Goal: Transaction & Acquisition: Purchase product/service

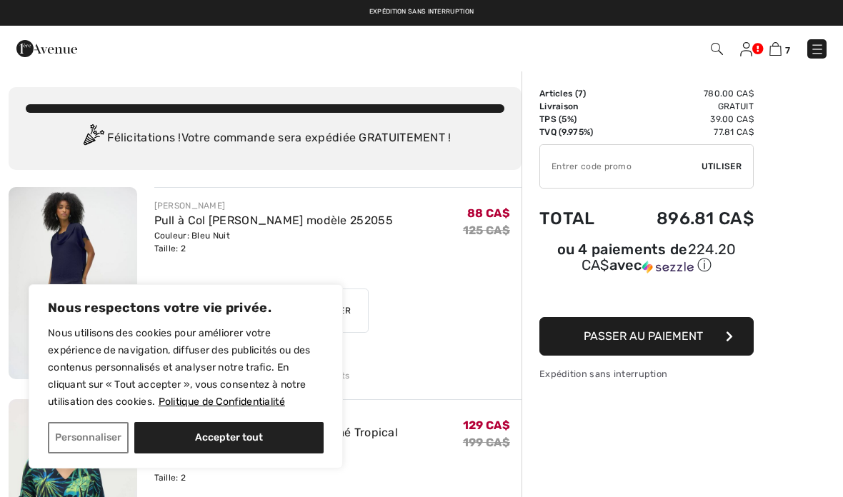
click at [231, 430] on button "Accepter tout" at bounding box center [228, 437] width 189 height 31
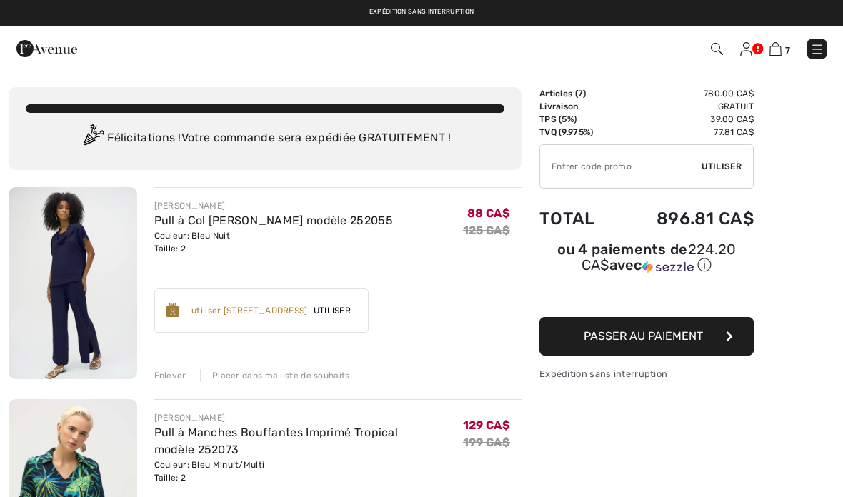
checkbox input "true"
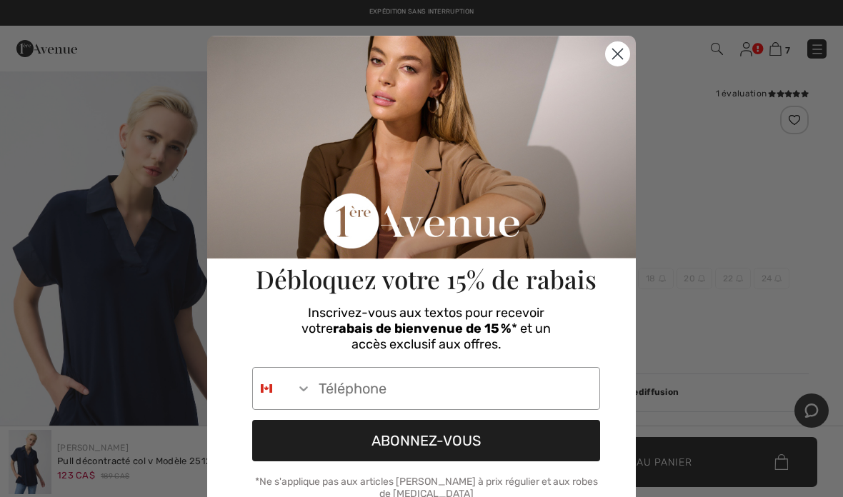
click at [622, 59] on icon "Close dialog" at bounding box center [618, 54] width 10 height 10
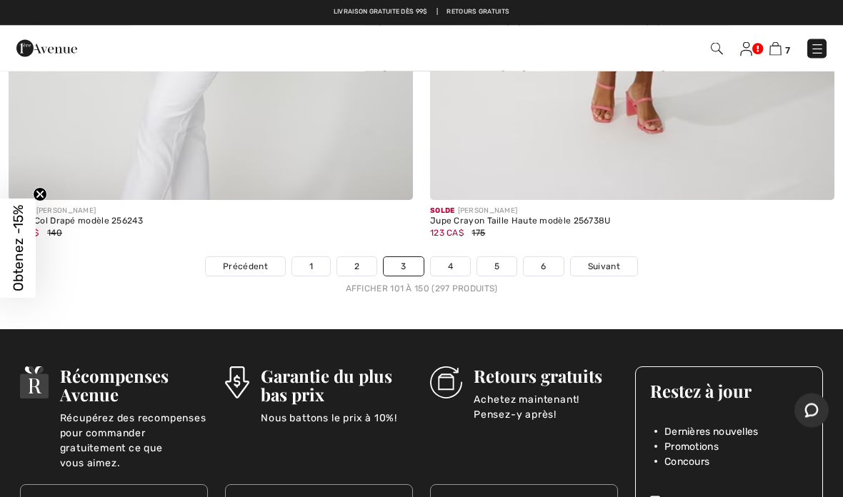
scroll to position [17635, 0]
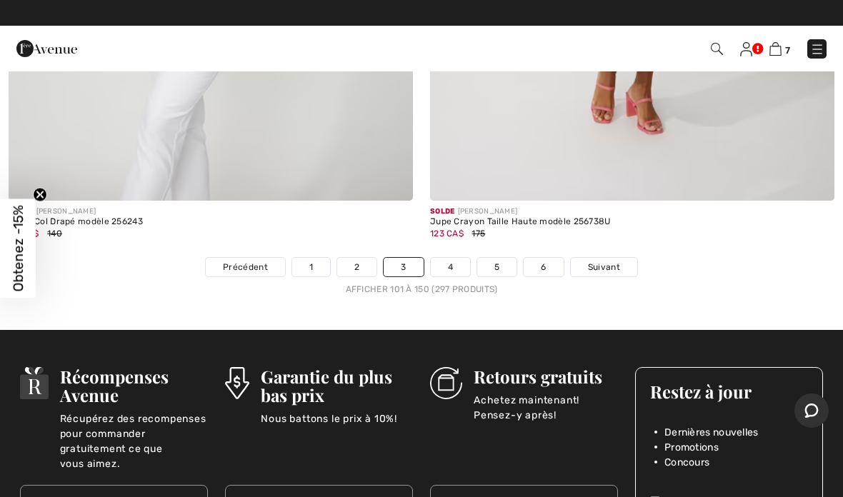
click at [436, 261] on link "4" at bounding box center [450, 267] width 39 height 19
click at [454, 259] on link "4" at bounding box center [450, 267] width 39 height 19
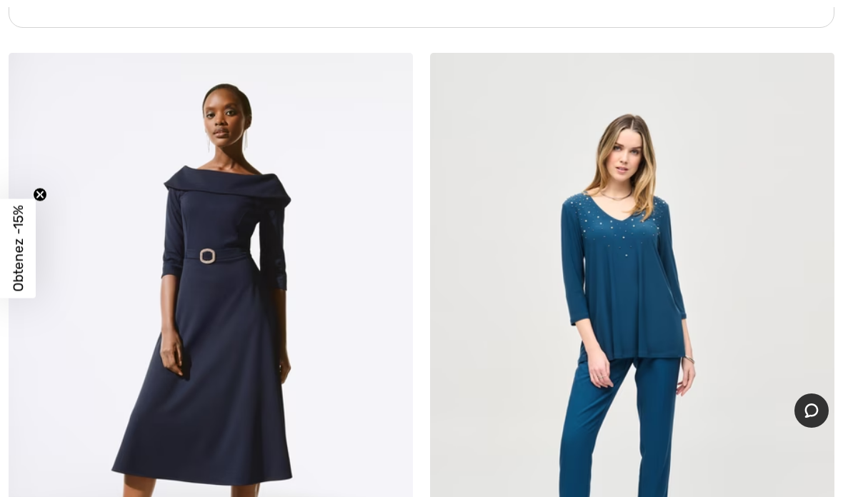
scroll to position [12720, 0]
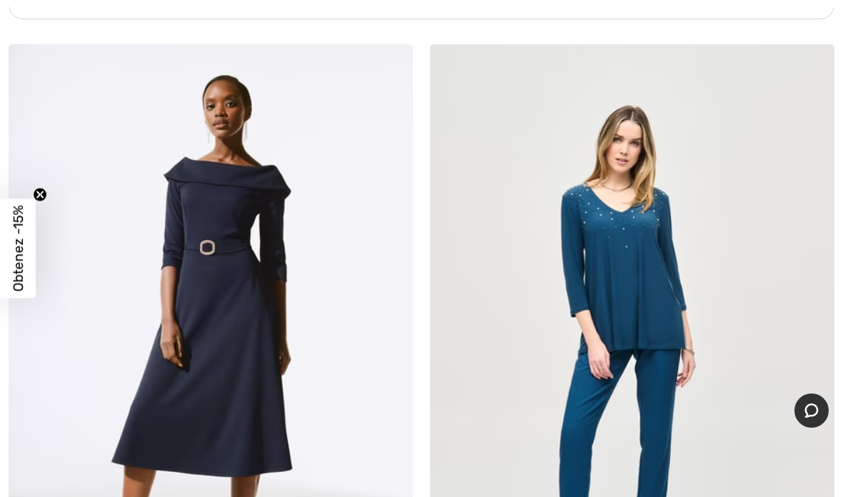
click at [594, 281] on img at bounding box center [632, 347] width 404 height 606
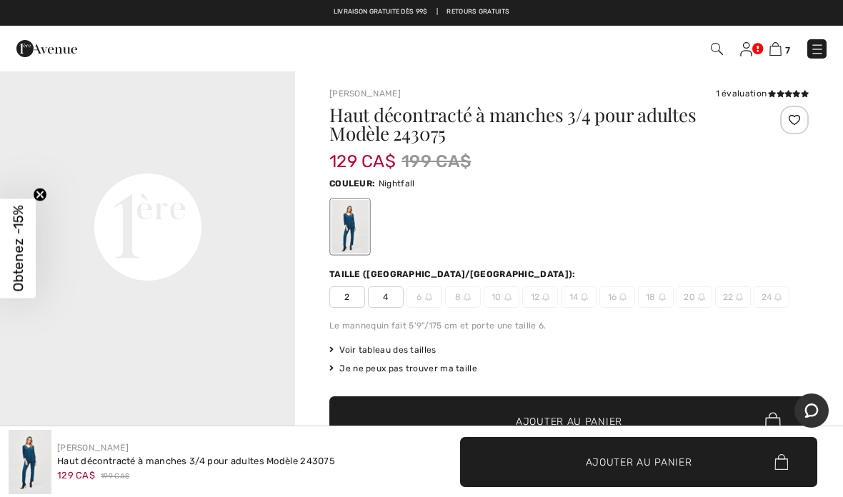
click at [343, 285] on div "Taille (CA/US): 2 4 6 8 10 12 14 16 18 20 22 24" at bounding box center [568, 288] width 479 height 40
click at [343, 301] on span "2" at bounding box center [347, 296] width 36 height 21
click at [605, 468] on span "Ajouter au panier" at bounding box center [639, 461] width 106 height 15
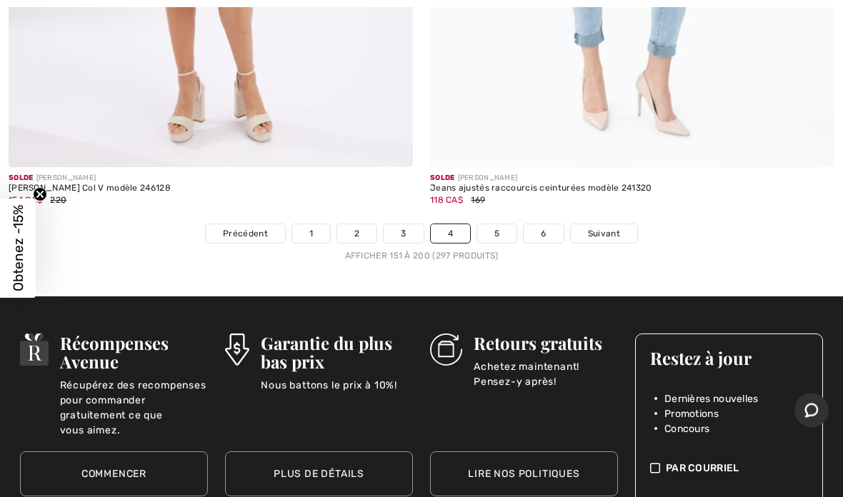
scroll to position [17437, 0]
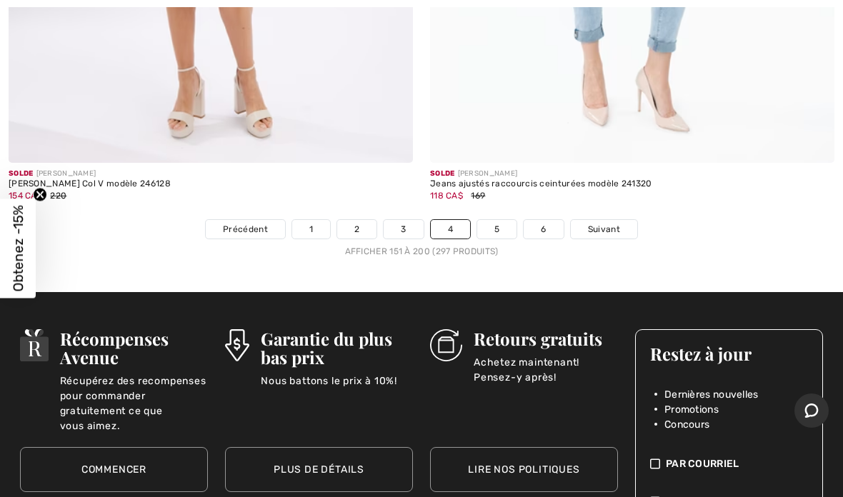
click at [496, 220] on link "5" at bounding box center [496, 229] width 39 height 19
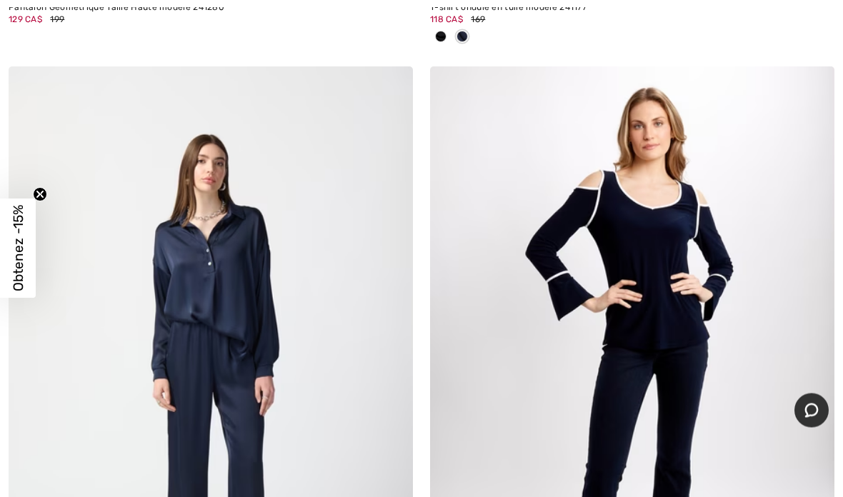
scroll to position [16340, 0]
click at [658, 246] on img at bounding box center [632, 369] width 404 height 606
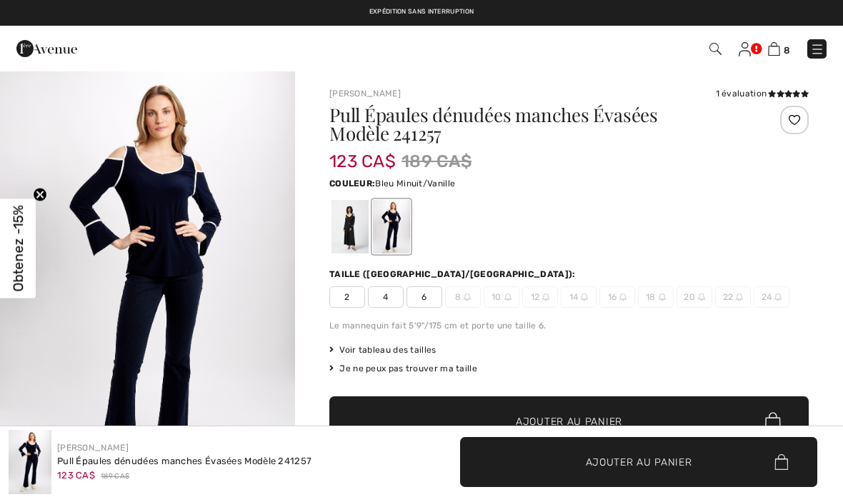
checkbox input "true"
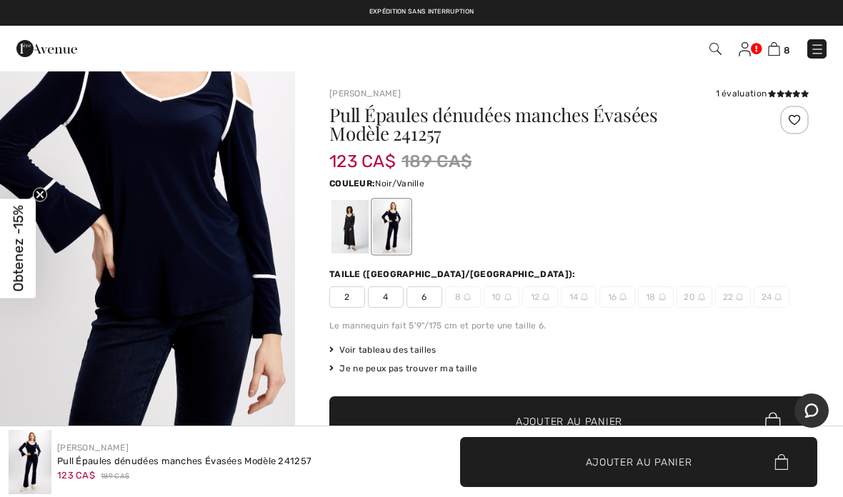
click at [355, 223] on div at bounding box center [349, 227] width 37 height 54
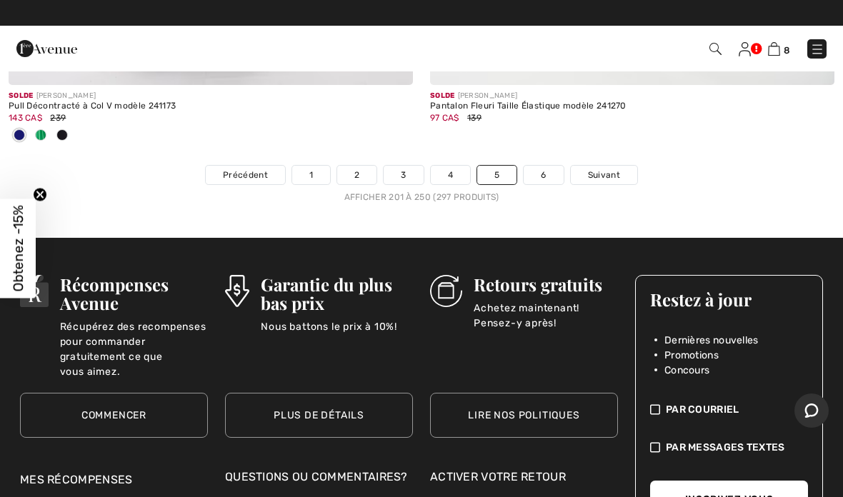
scroll to position [17779, 0]
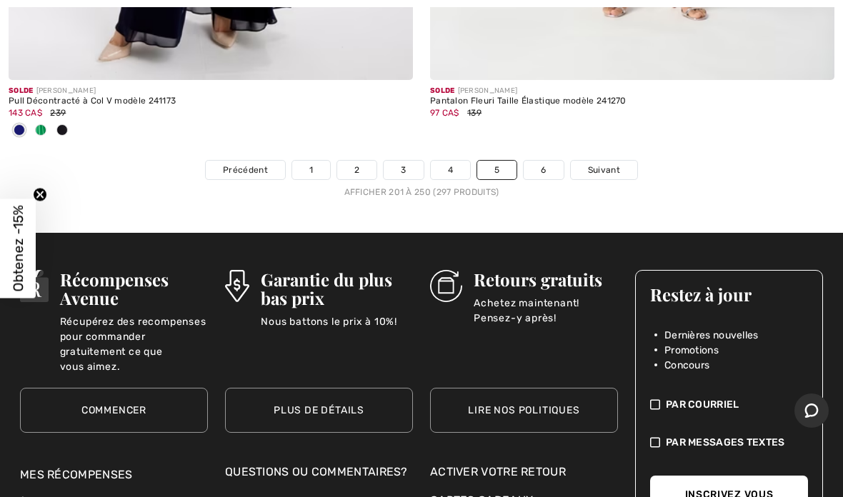
click at [546, 161] on link "6" at bounding box center [542, 170] width 39 height 19
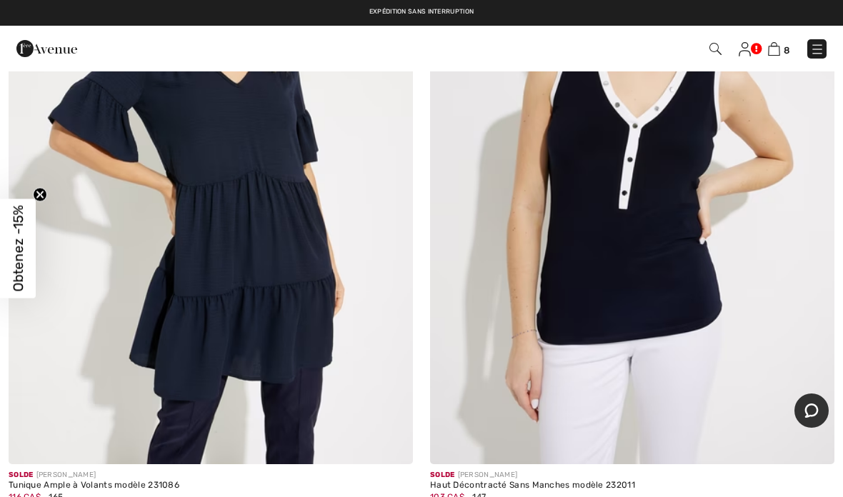
scroll to position [10166, 0]
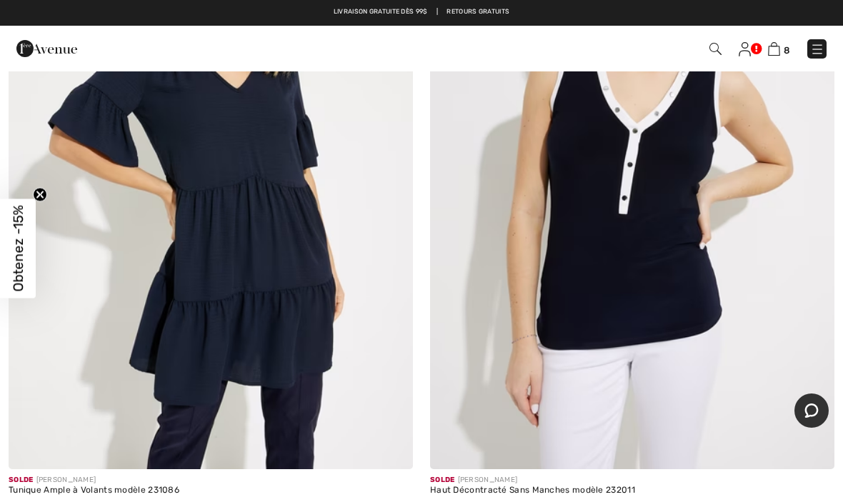
click at [207, 306] on img at bounding box center [211, 166] width 404 height 606
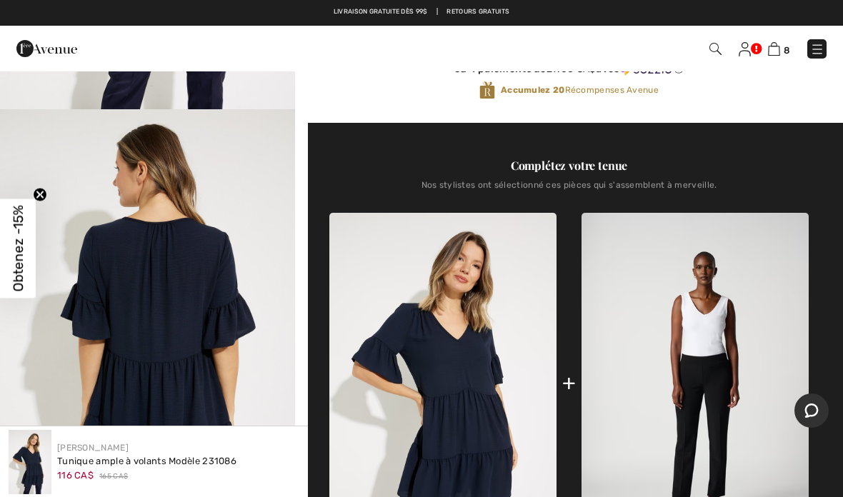
scroll to position [369, 0]
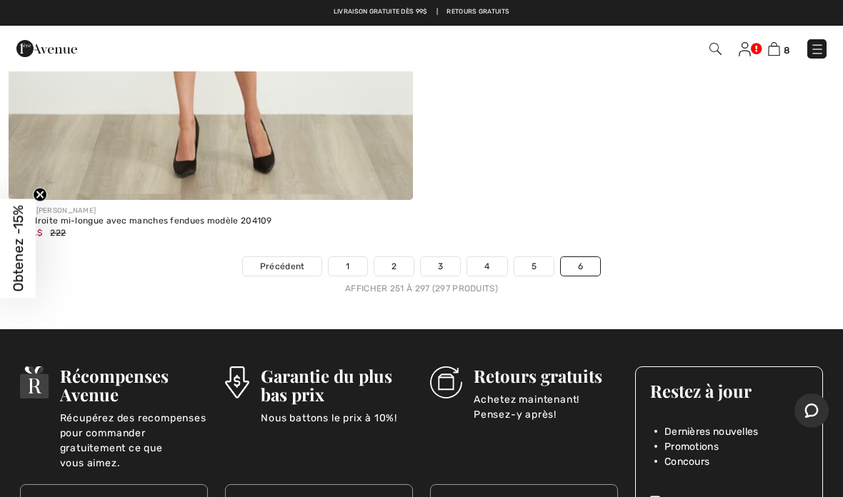
scroll to position [16701, 0]
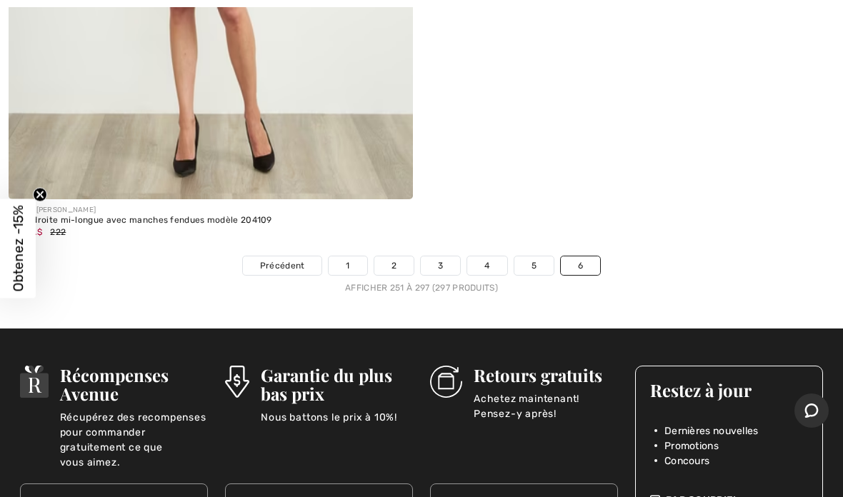
click at [347, 256] on link "1" at bounding box center [347, 265] width 38 height 19
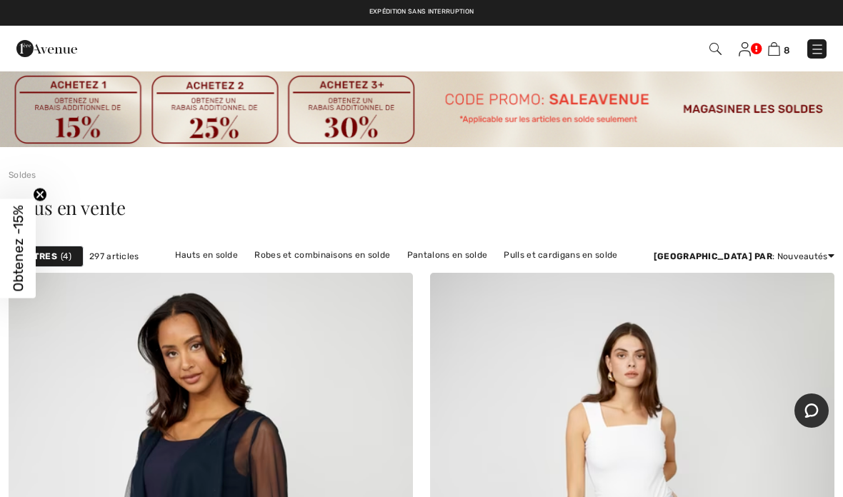
click at [57, 260] on div "Filtres 4" at bounding box center [46, 256] width 75 height 21
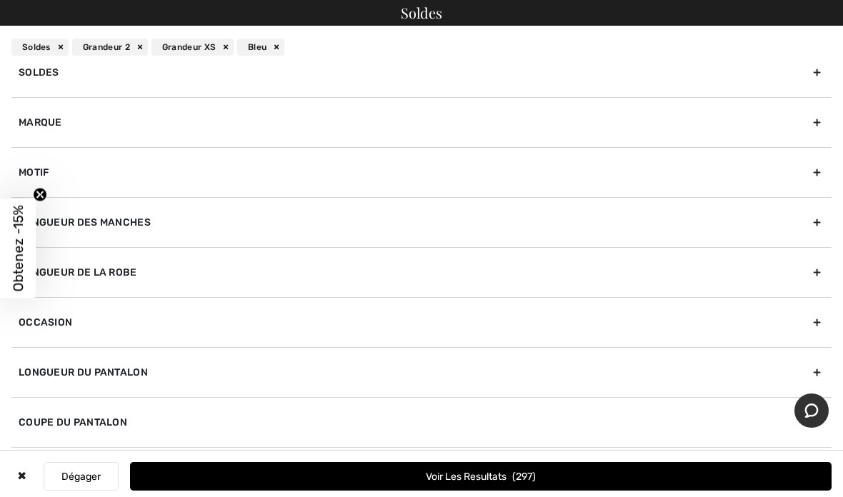
scroll to position [488, 0]
click at [680, 367] on div "Longueur du pantalon" at bounding box center [421, 372] width 820 height 50
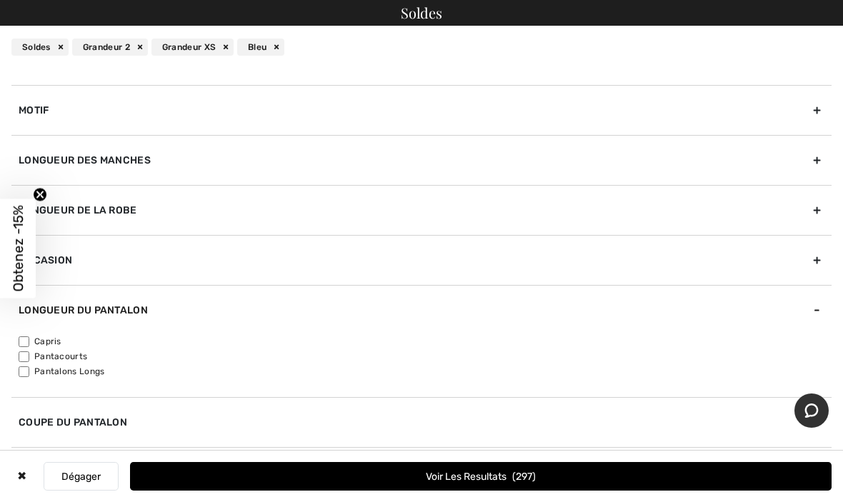
scroll to position [284, 0]
click at [19, 343] on input"] "Capris" at bounding box center [24, 341] width 11 height 11
checkbox input"] "true"
click at [19, 357] on input"] "Pantacourts" at bounding box center [24, 356] width 11 height 11
checkbox input"] "true"
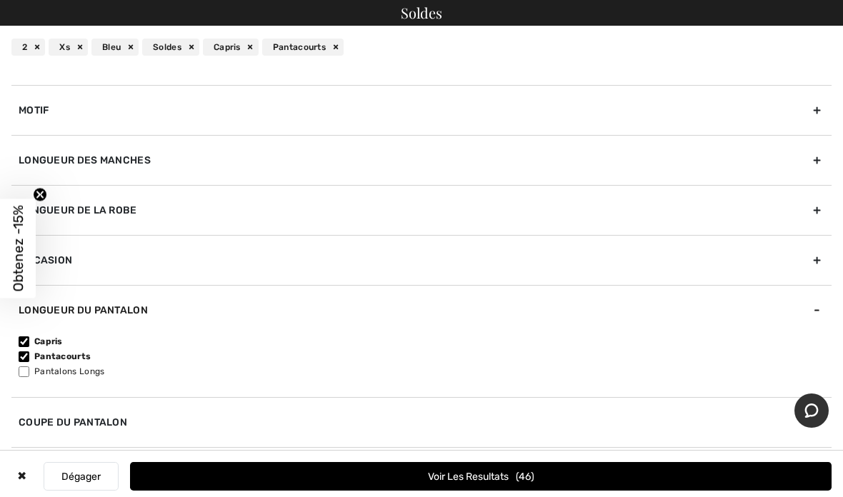
click at [575, 473] on button "Voir les resultats 46" at bounding box center [480, 476] width 701 height 29
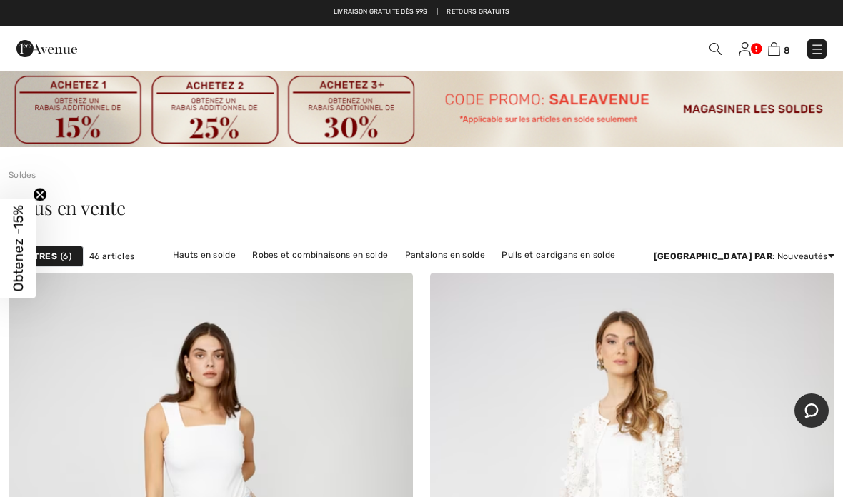
click at [56, 257] on strong "Filtres" at bounding box center [39, 256] width 36 height 13
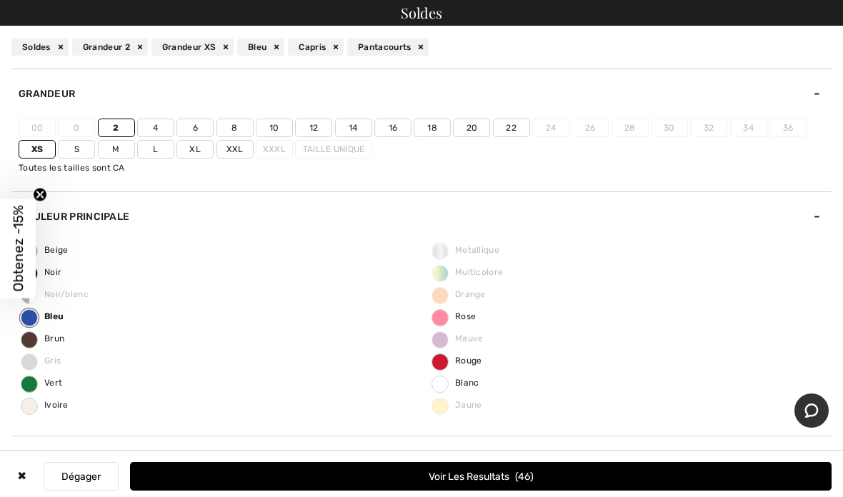
click at [276, 46] on div "Bleu" at bounding box center [260, 47] width 47 height 17
click at [289, 56] on div "2 Xs Soldes Capris Pantacourts" at bounding box center [421, 47] width 843 height 43
click at [284, 49] on div "Pantacourts" at bounding box center [251, 47] width 81 height 17
checkbox input"] "false"
click at [207, 52] on div "Capris" at bounding box center [180, 47] width 56 height 17
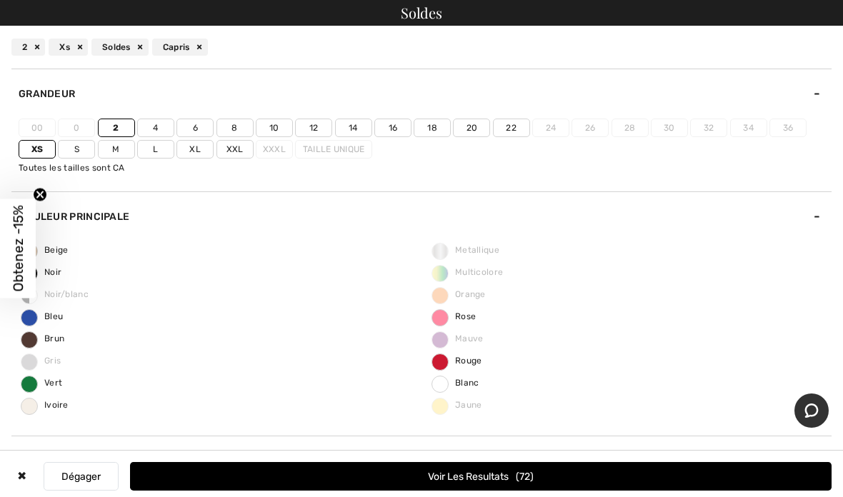
checkbox input"] "false"
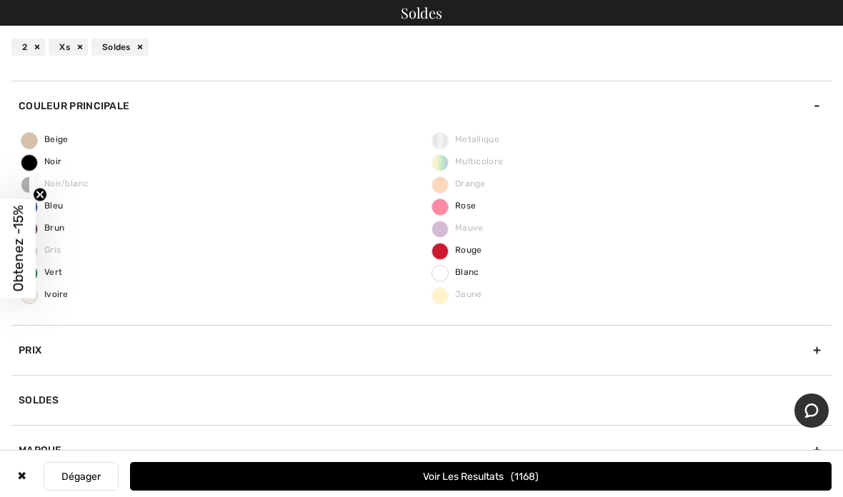
scroll to position [120, 0]
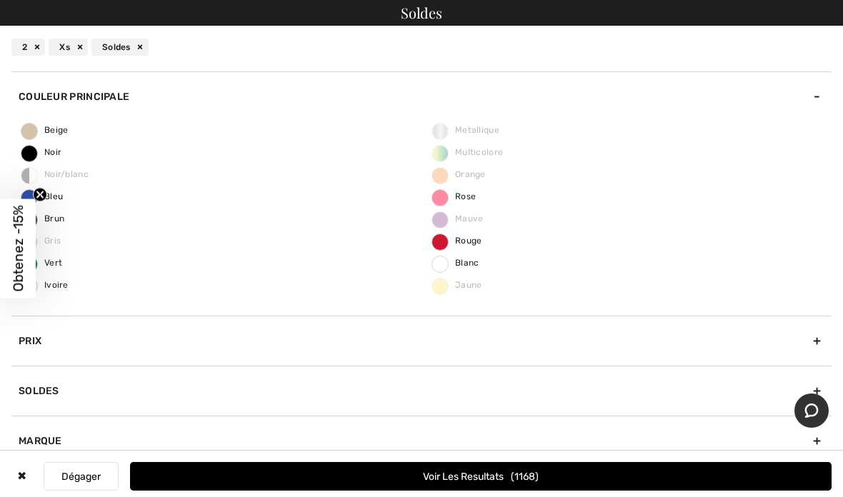
click at [27, 119] on div "Couleur Principale" at bounding box center [421, 96] width 820 height 50
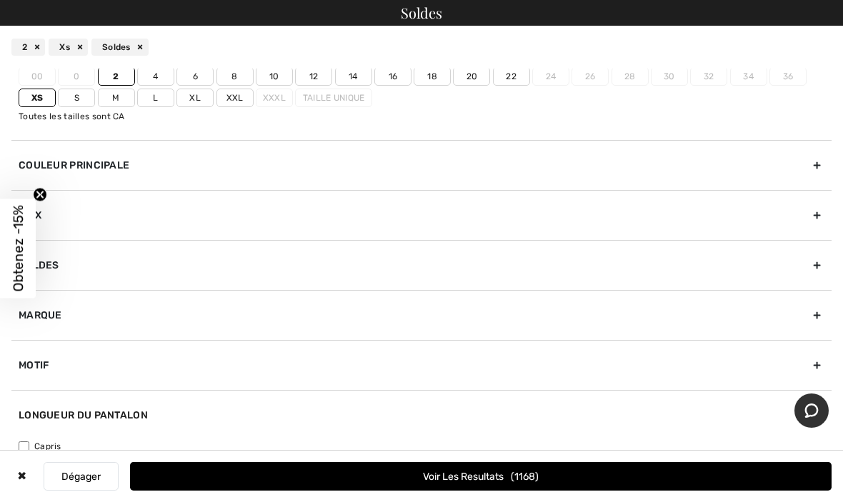
scroll to position [47, 0]
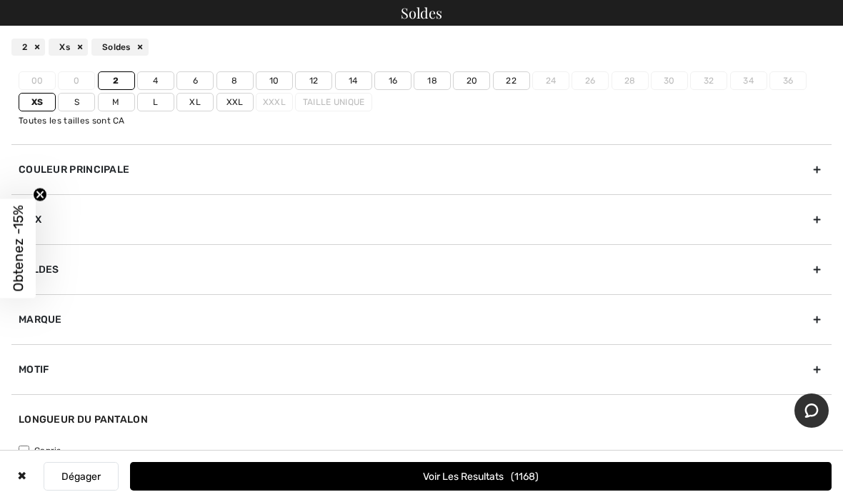
click at [204, 174] on div "Couleur Principale" at bounding box center [421, 169] width 820 height 50
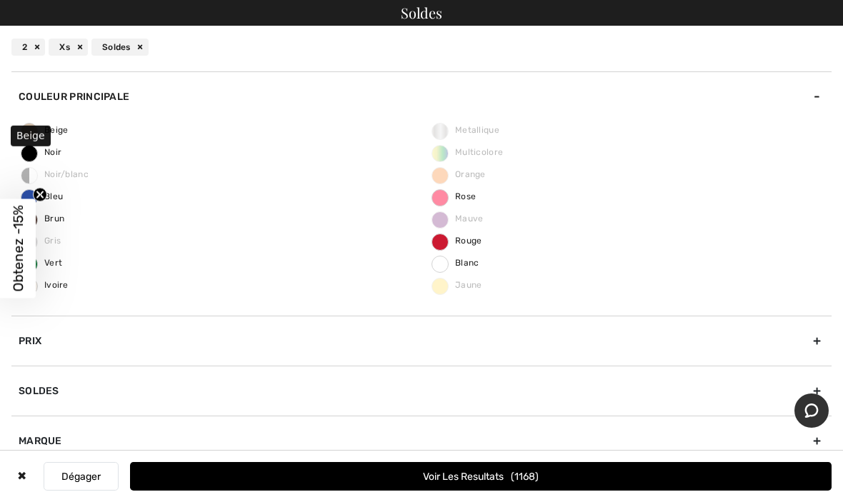
click at [26, 138] on label "Beige" at bounding box center [29, 131] width 17 height 17
click at [0, 0] on input "Beige" at bounding box center [0, 0] width 0 height 0
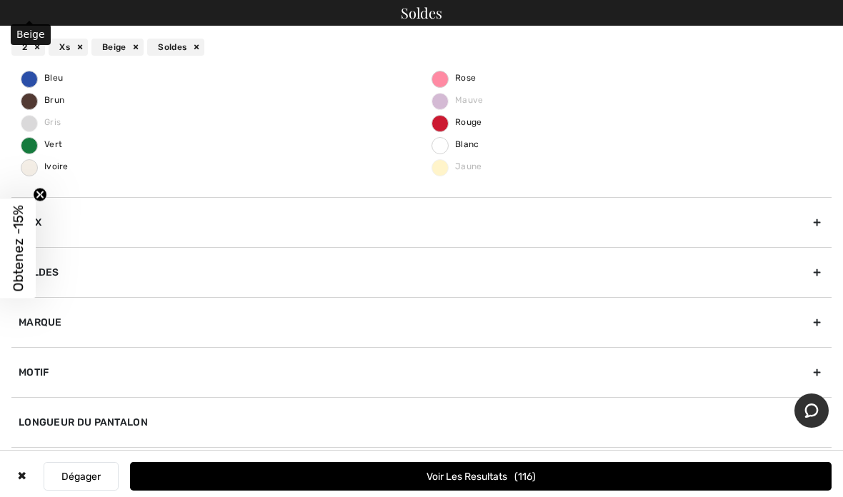
scroll to position [166, 0]
click at [26, 165] on span "Ivoire" at bounding box center [44, 166] width 47 height 10
click at [0, 0] on input "Ivoire" at bounding box center [0, 0] width 0 height 0
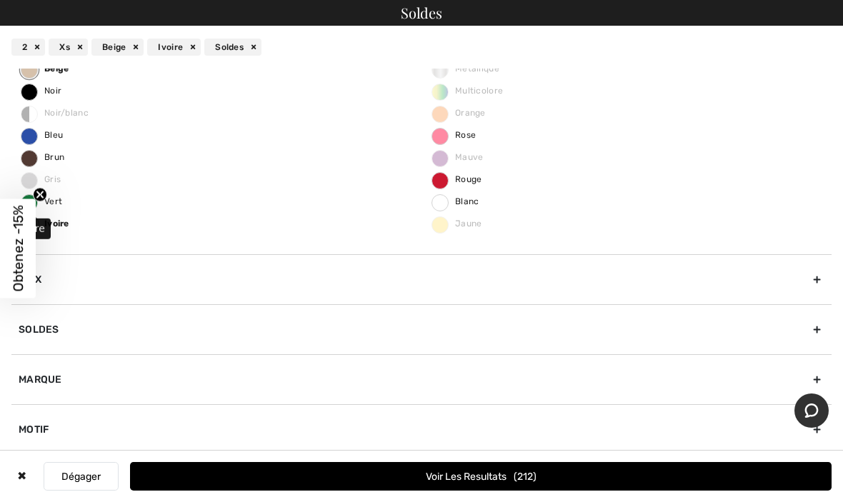
scroll to position [109, 0]
click at [458, 491] on button "Voir les resultats 212" at bounding box center [480, 476] width 701 height 29
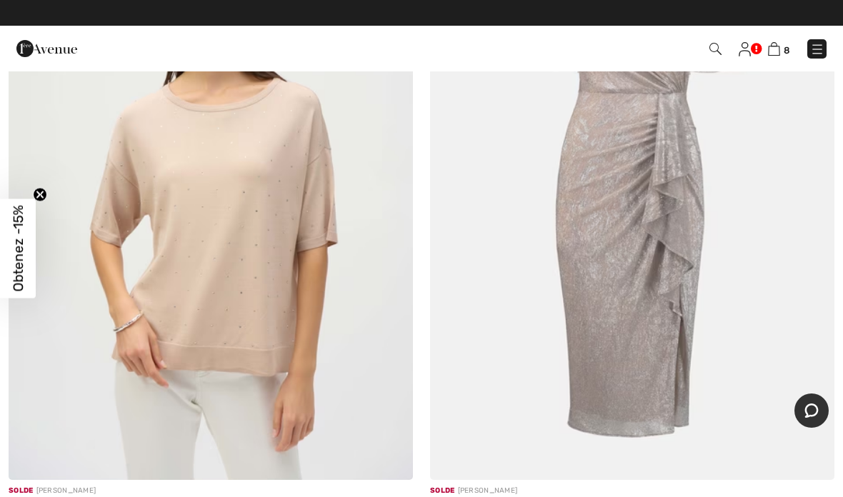
scroll to position [13135, 0]
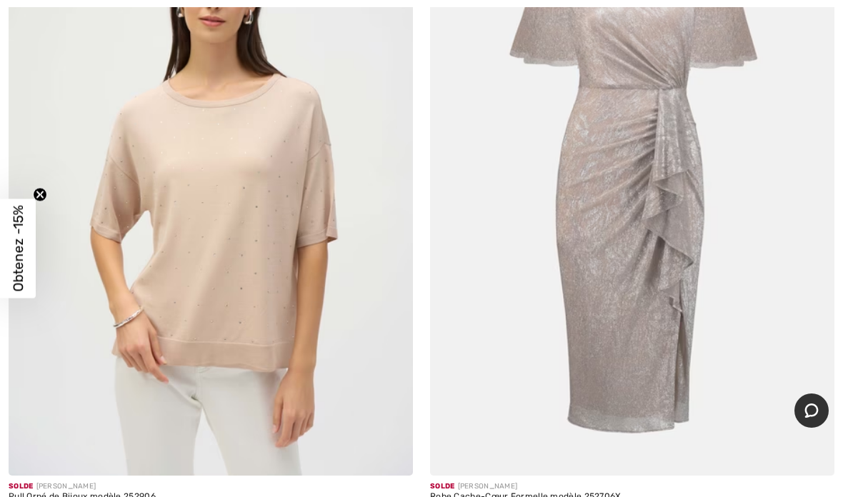
click at [217, 207] on img at bounding box center [211, 172] width 404 height 606
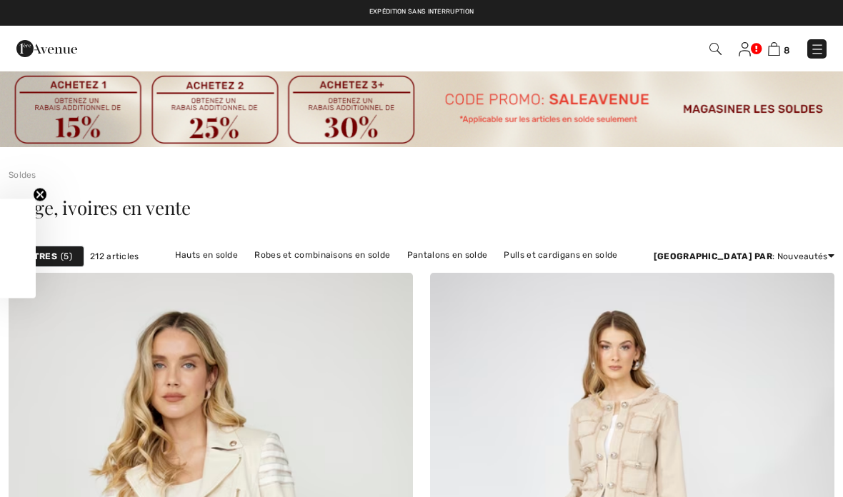
checkbox input "true"
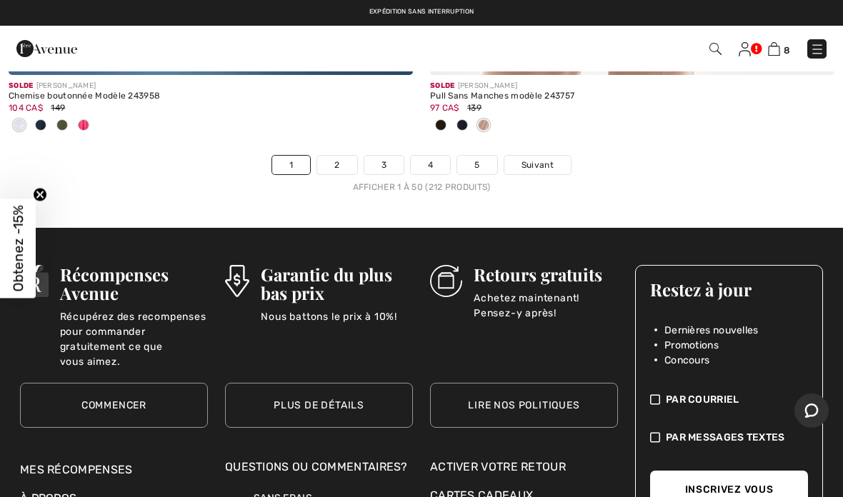
scroll to position [17749, 0]
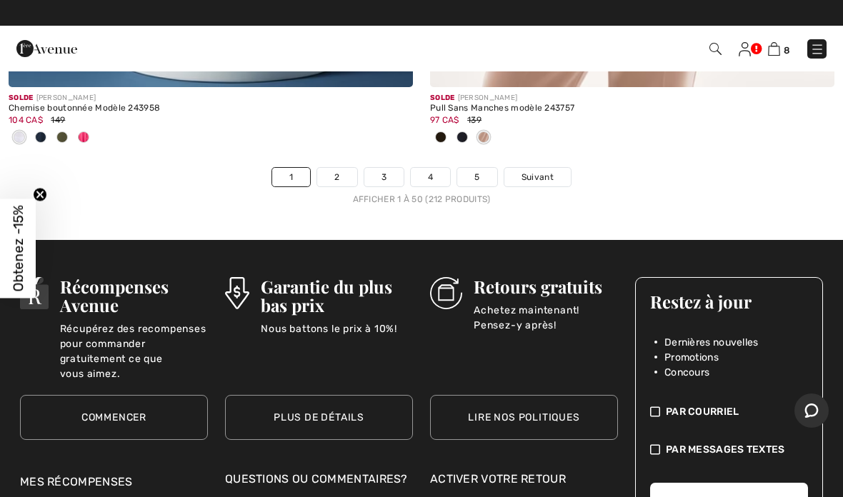
click at [554, 168] on link "Suivant" at bounding box center [537, 177] width 66 height 19
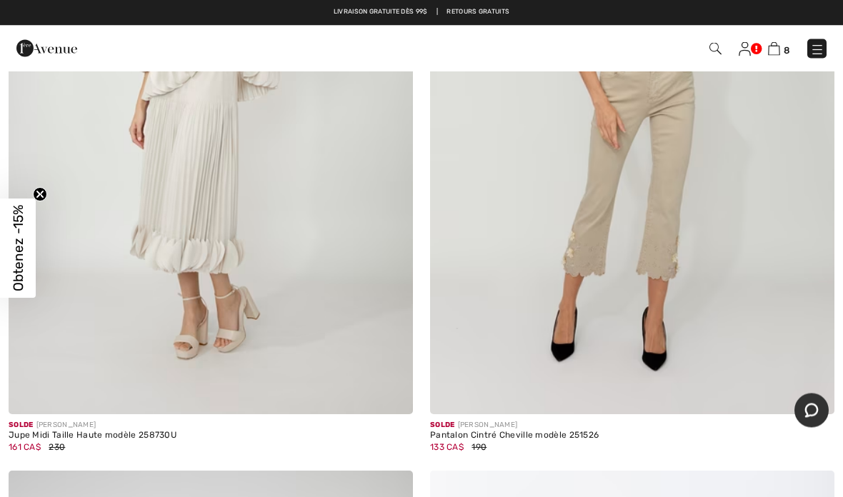
scroll to position [3209, 0]
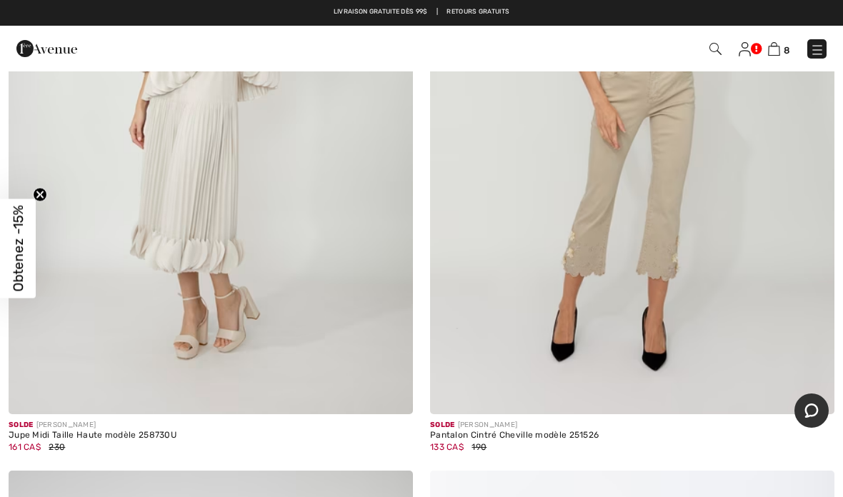
click at [673, 196] on img at bounding box center [632, 111] width 404 height 606
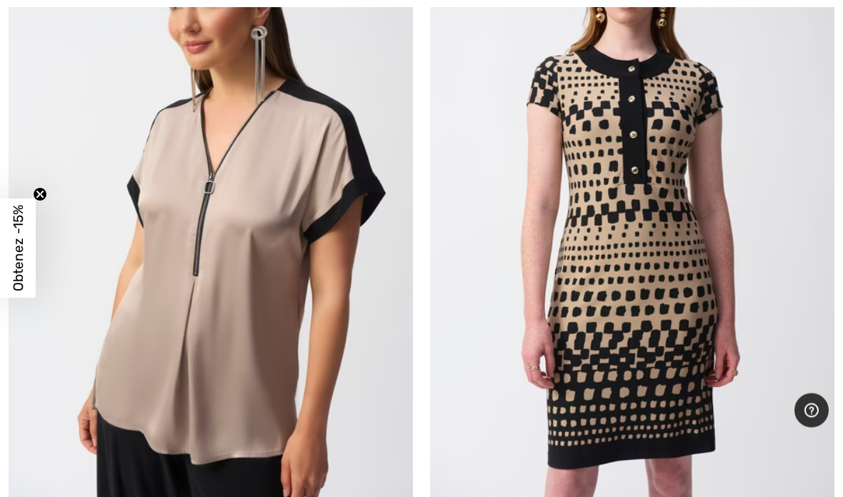
scroll to position [10228, 0]
click at [651, 225] on img at bounding box center [632, 198] width 404 height 606
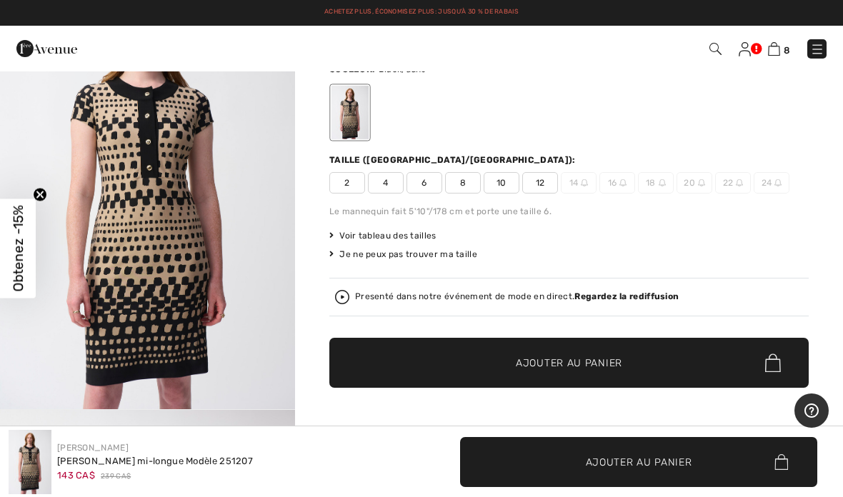
scroll to position [100, 0]
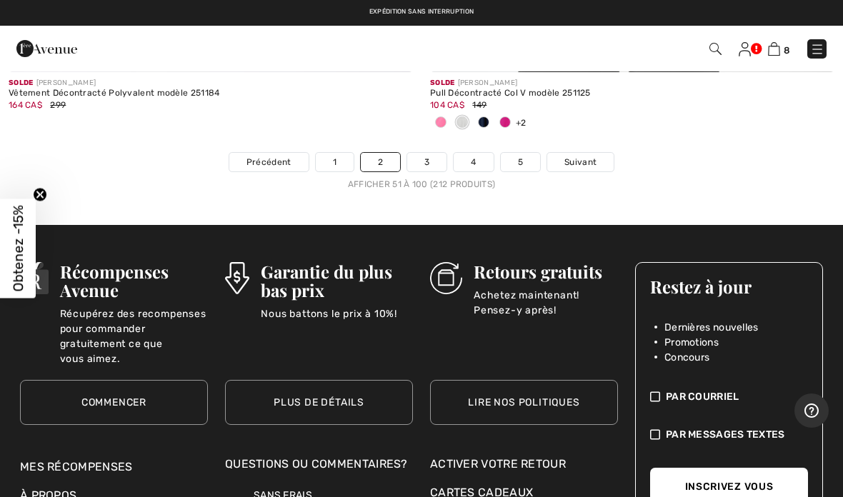
scroll to position [17760, 0]
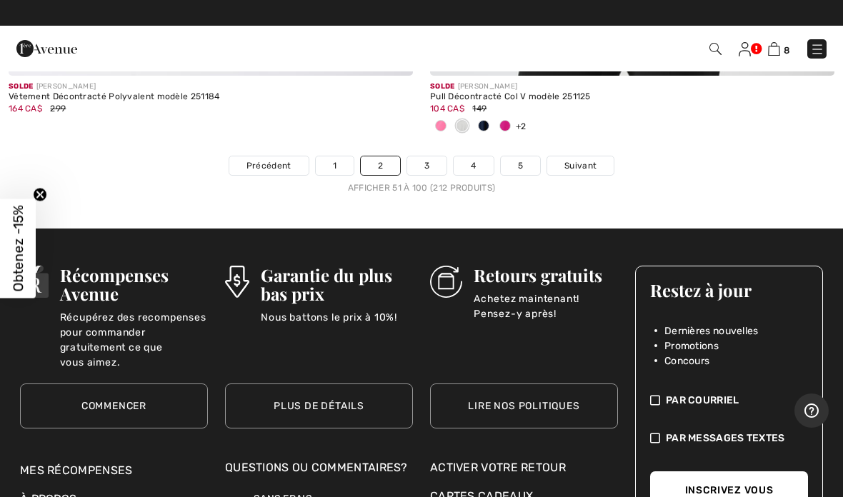
click at [589, 159] on span "Suivant" at bounding box center [580, 165] width 32 height 13
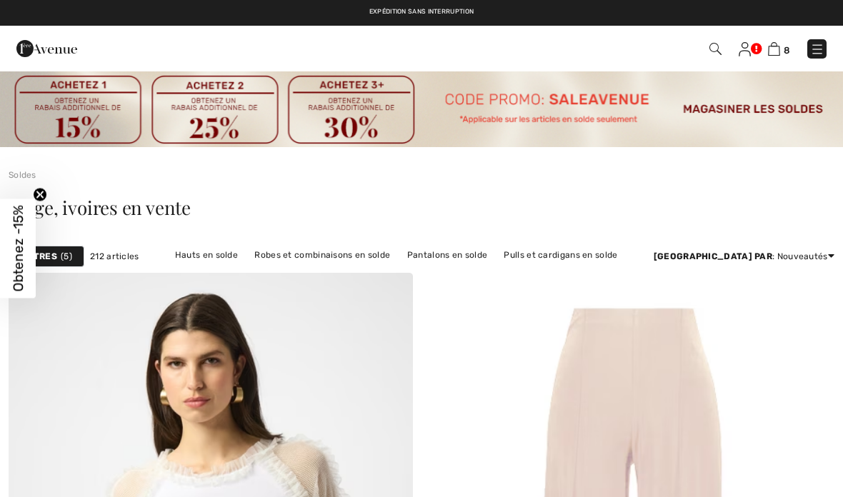
checkbox input "true"
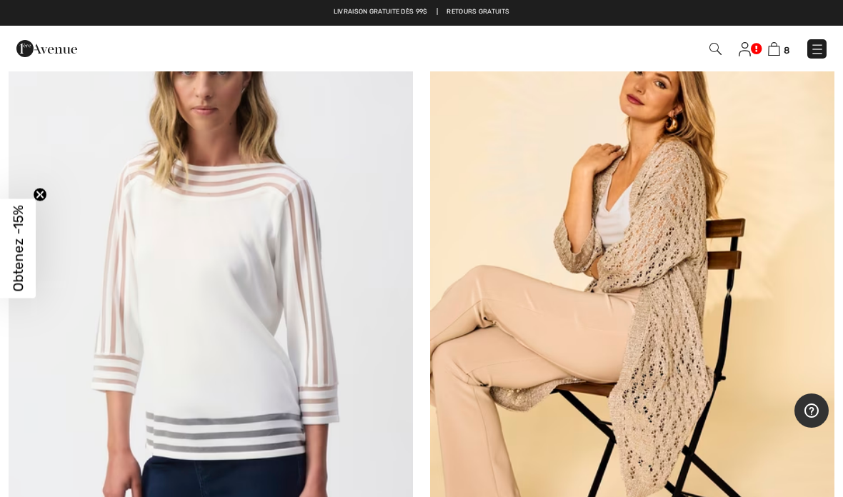
scroll to position [5949, 0]
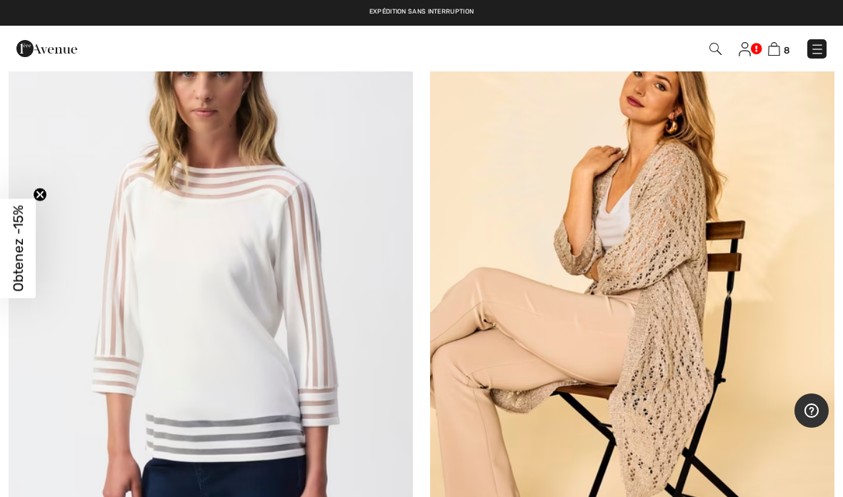
click at [229, 361] on img at bounding box center [211, 277] width 404 height 606
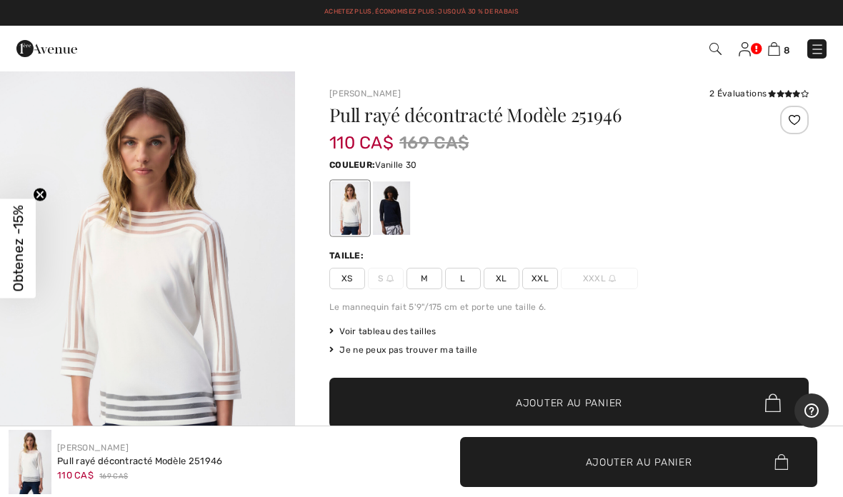
click at [343, 281] on span "XS" at bounding box center [347, 278] width 36 height 21
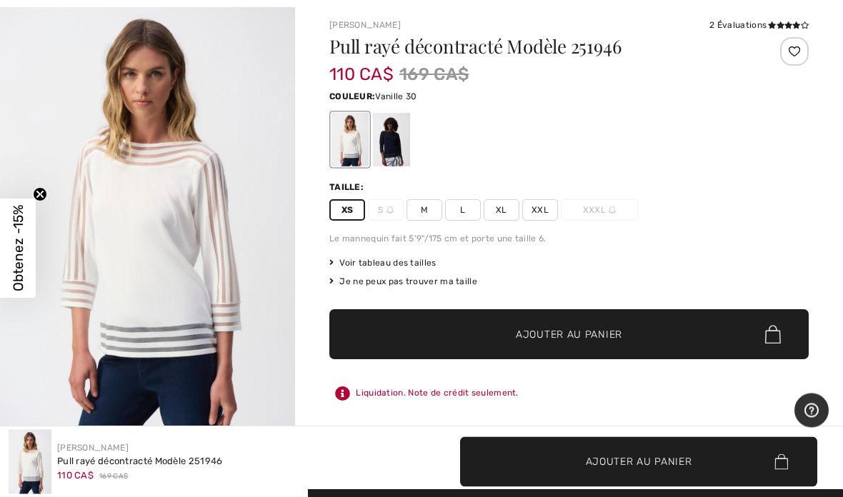
scroll to position [69, 0]
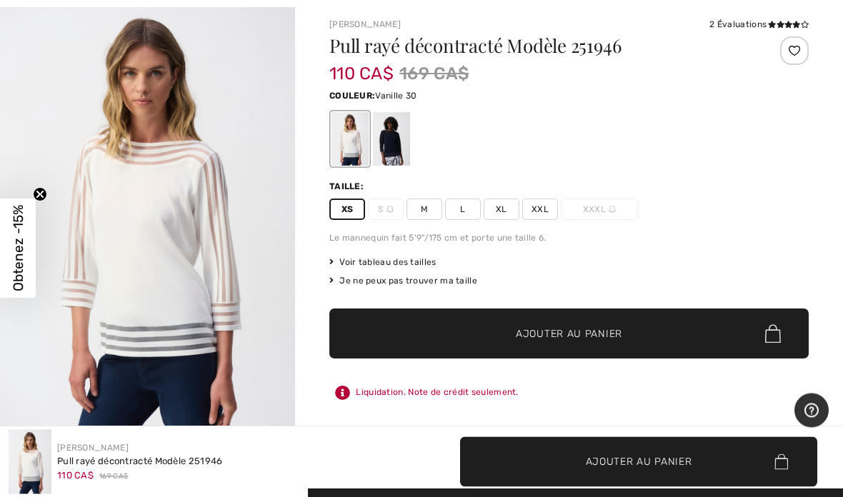
click at [551, 331] on span "Ajouter au panier" at bounding box center [569, 334] width 106 height 15
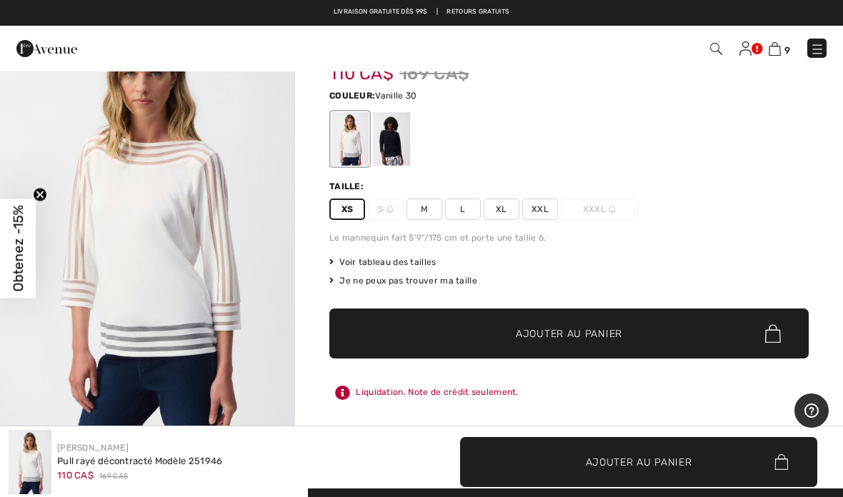
scroll to position [0, 0]
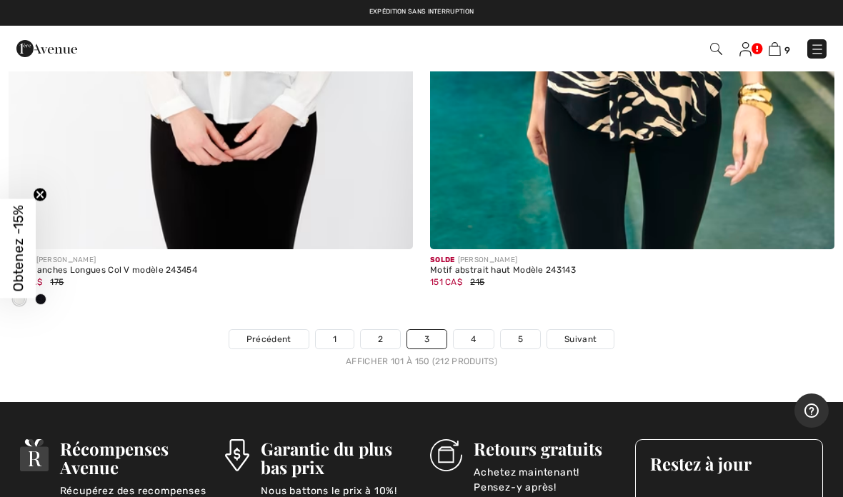
scroll to position [17529, 0]
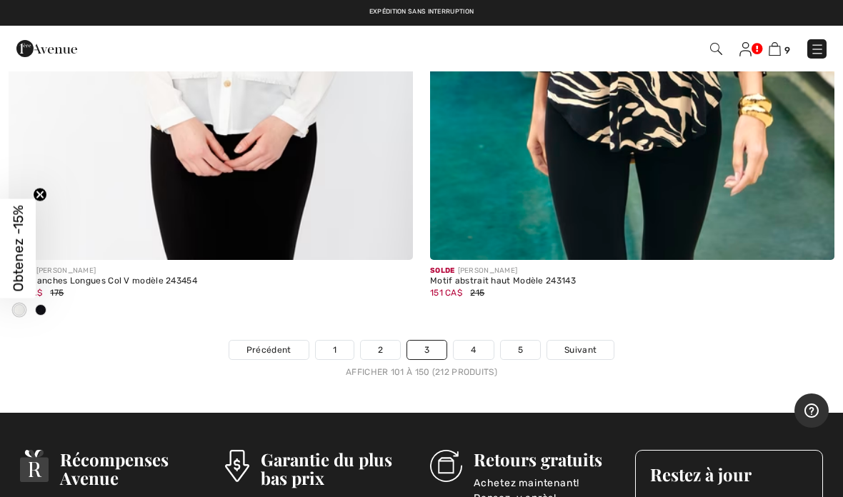
click at [472, 341] on link "4" at bounding box center [472, 350] width 39 height 19
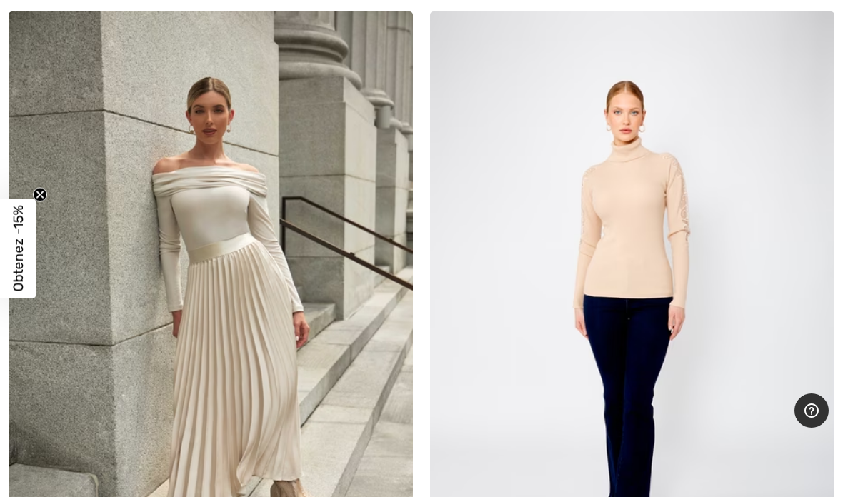
scroll to position [262, 0]
click at [621, 280] on img at bounding box center [632, 314] width 404 height 606
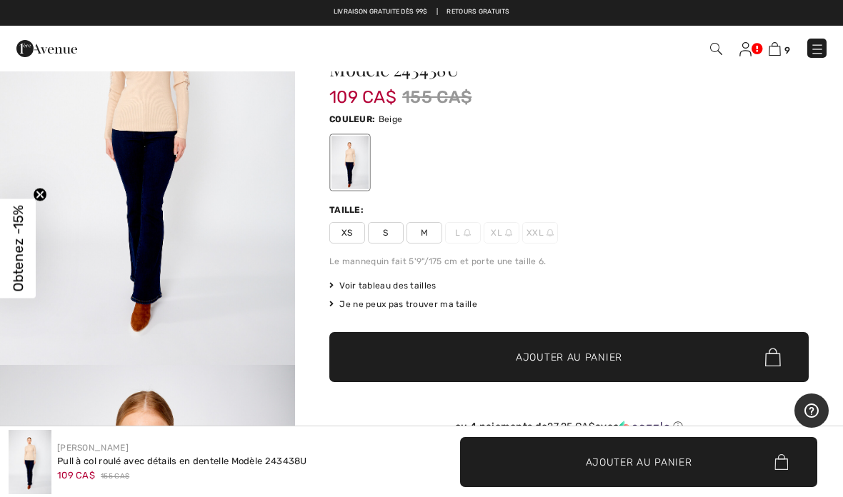
scroll to position [63, 0]
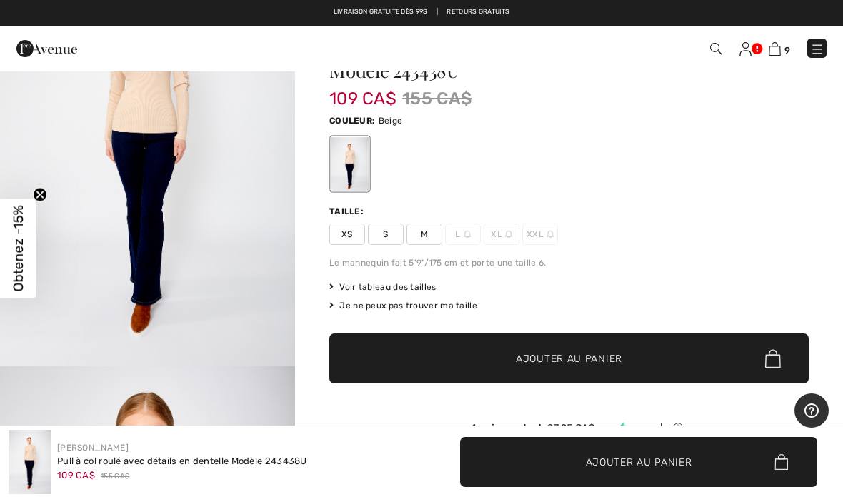
click at [343, 237] on span "XS" at bounding box center [347, 234] width 36 height 21
click at [551, 362] on span "Ajouter au panier" at bounding box center [569, 358] width 106 height 15
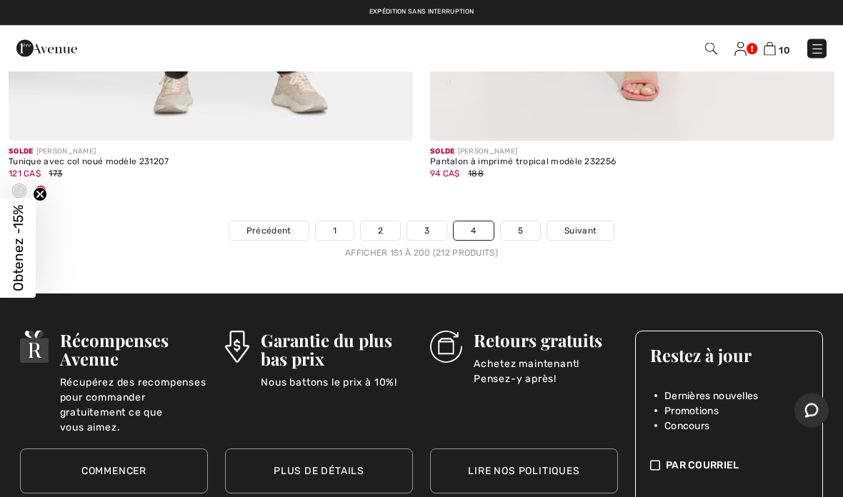
scroll to position [17506, 0]
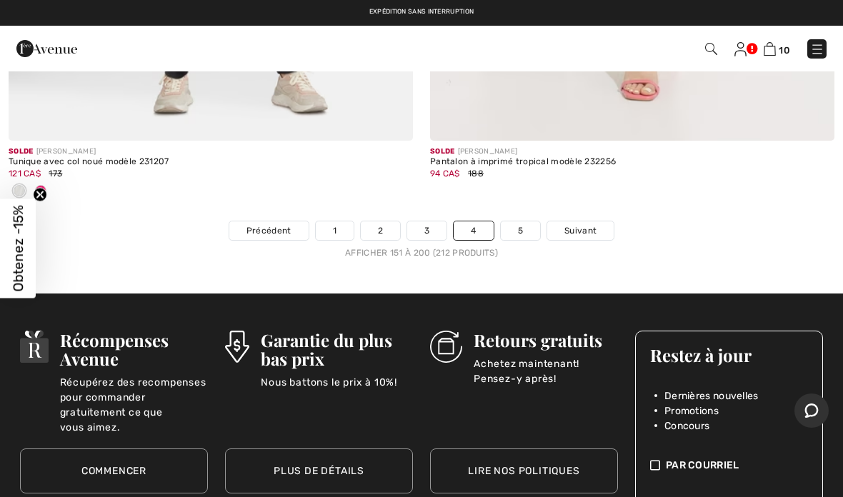
click at [521, 222] on link "5" at bounding box center [520, 230] width 39 height 19
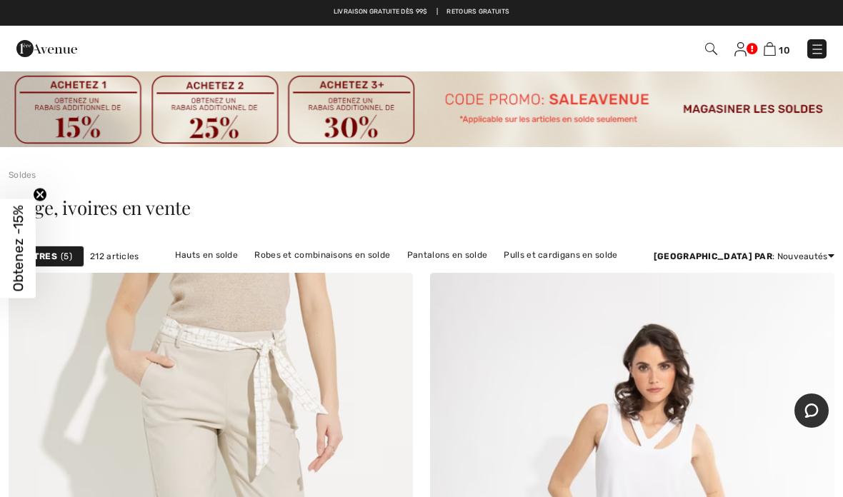
click at [64, 258] on span "5" at bounding box center [66, 256] width 11 height 13
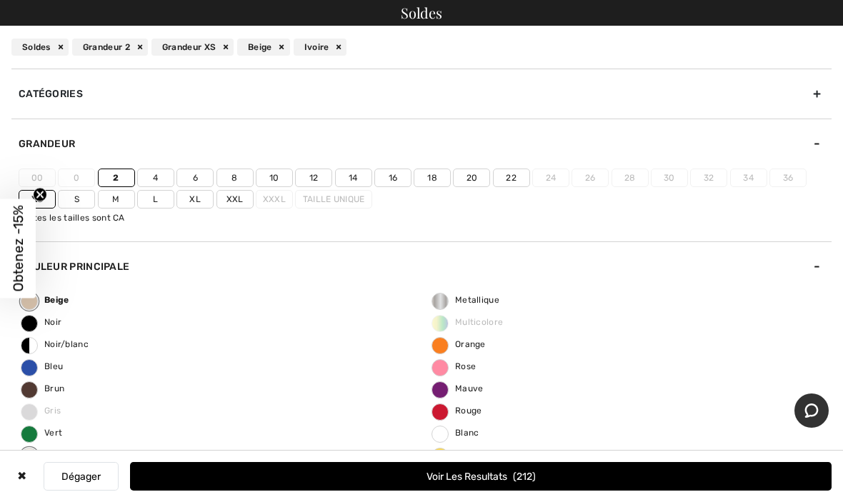
click at [281, 49] on div "Beige" at bounding box center [263, 47] width 53 height 17
click at [136, 51] on div "Ivoire" at bounding box center [118, 47] width 54 height 17
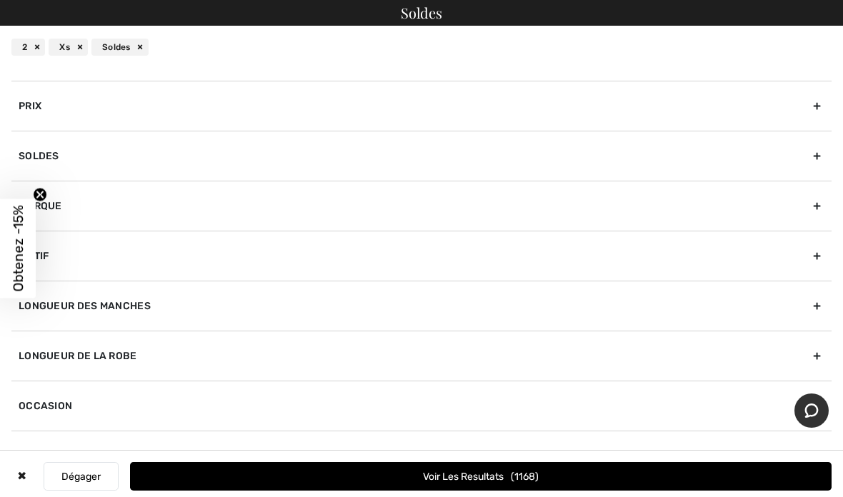
scroll to position [381, 0]
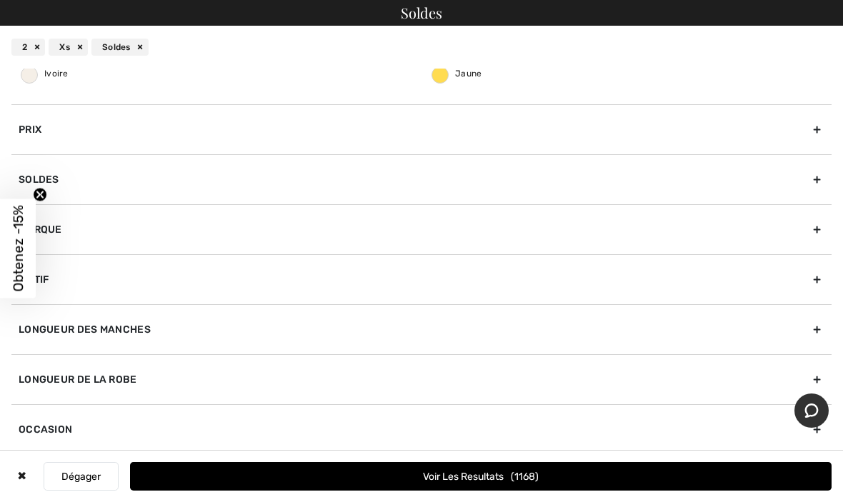
click at [146, 377] on div "Longueur de la robe" at bounding box center [421, 379] width 820 height 50
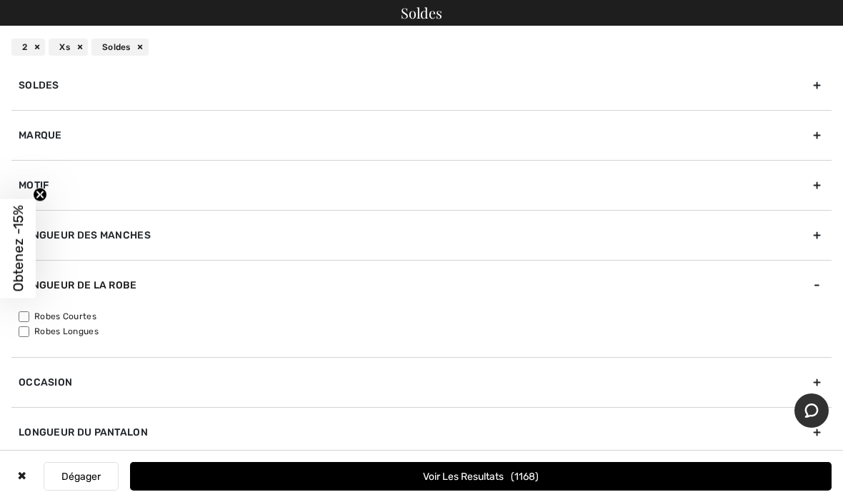
scroll to position [161, 0]
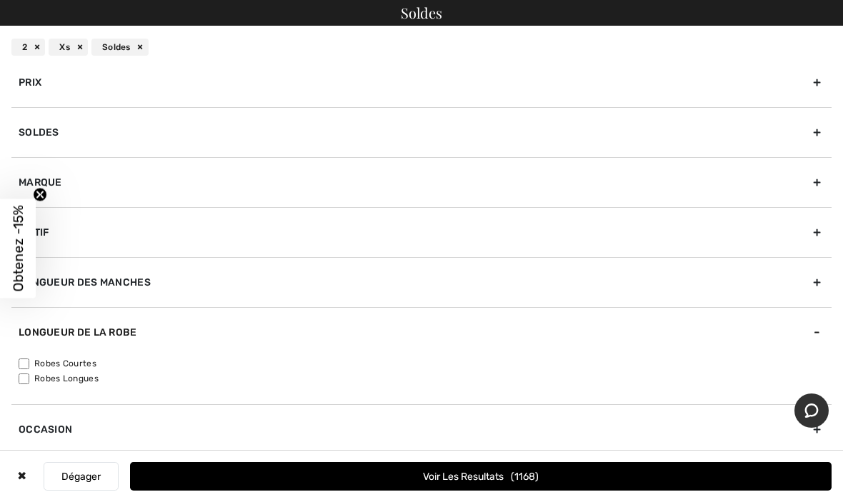
click at [23, 361] on input"] "Robes Courtes" at bounding box center [24, 363] width 11 height 11
checkbox input"] "true"
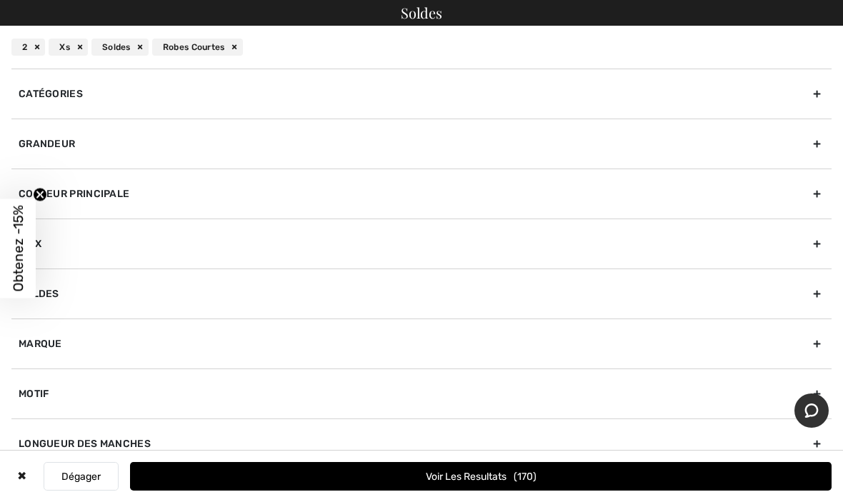
scroll to position [0, 0]
click at [125, 196] on div "Couleur Principale" at bounding box center [421, 194] width 820 height 50
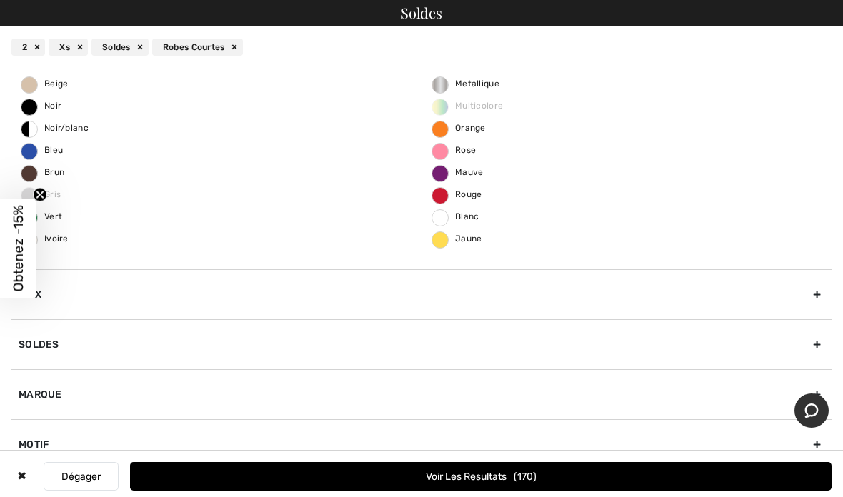
scroll to position [144, 0]
click at [27, 105] on span "Noir" at bounding box center [41, 105] width 40 height 10
click at [0, 0] on input "Noir" at bounding box center [0, 0] width 0 height 0
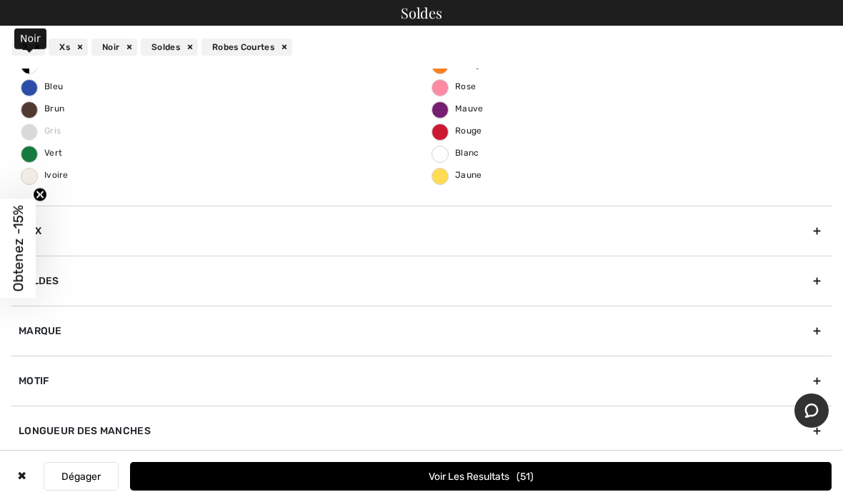
scroll to position [206, 0]
click at [23, 116] on label "Brun" at bounding box center [29, 110] width 17 height 17
click at [0, 0] on input "Brun" at bounding box center [0, 0] width 0 height 0
click at [25, 140] on label "Gris" at bounding box center [29, 132] width 17 height 17
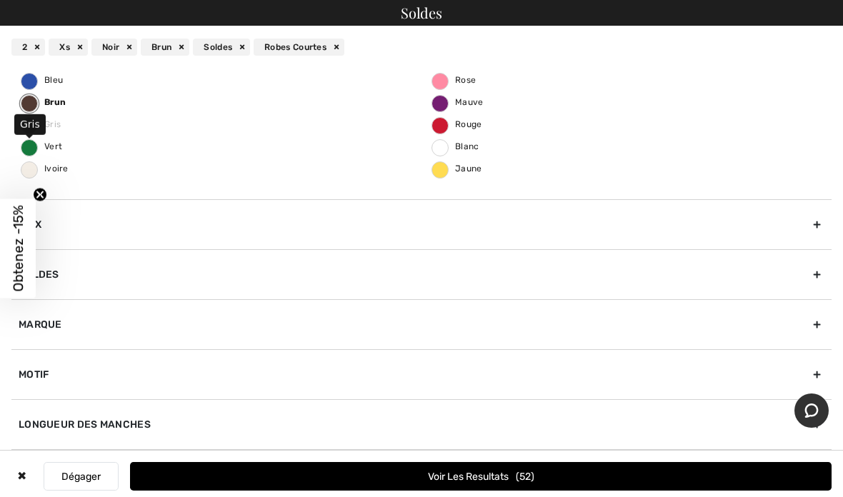
scroll to position [221, 0]
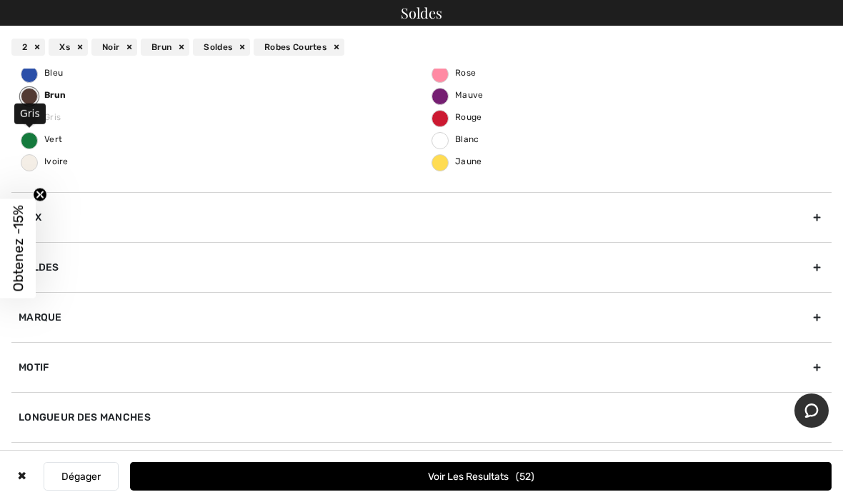
click at [31, 124] on label "Gris" at bounding box center [29, 118] width 17 height 17
click at [27, 118] on span "Gris" at bounding box center [40, 117] width 39 height 10
click at [25, 114] on span "Gris" at bounding box center [40, 117] width 39 height 10
click at [30, 146] on label "Vert" at bounding box center [29, 140] width 17 height 17
click at [0, 0] on input "Vert" at bounding box center [0, 0] width 0 height 0
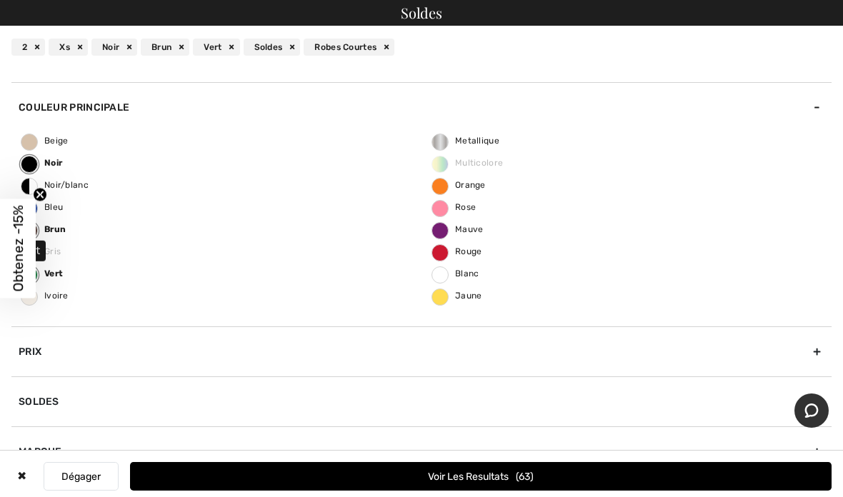
scroll to position [84, 0]
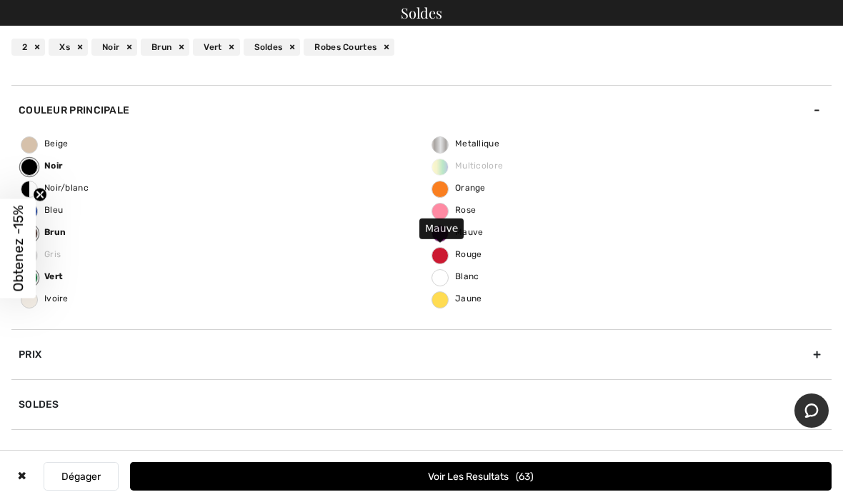
click at [432, 230] on span "Mauve" at bounding box center [457, 232] width 51 height 10
click at [0, 0] on input "Mauve" at bounding box center [0, 0] width 0 height 0
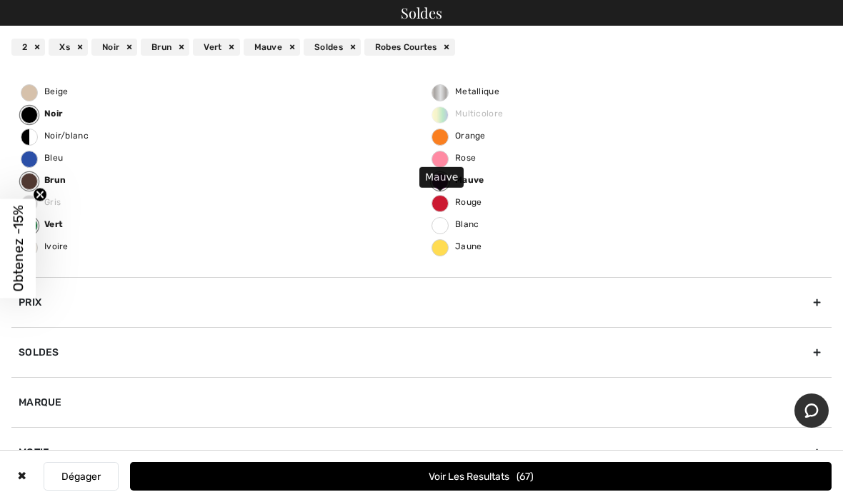
scroll to position [135, 0]
click at [441, 116] on span "Multicolore" at bounding box center [467, 114] width 71 height 10
click at [438, 143] on label "Orange" at bounding box center [439, 137] width 17 height 17
click at [0, 0] on input "Orange" at bounding box center [0, 0] width 0 height 0
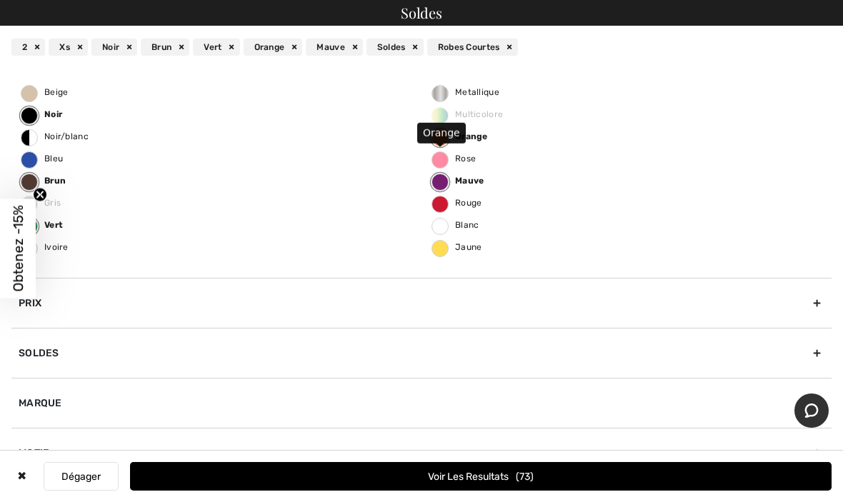
click at [461, 481] on button "Voir les resultats 73" at bounding box center [480, 476] width 701 height 29
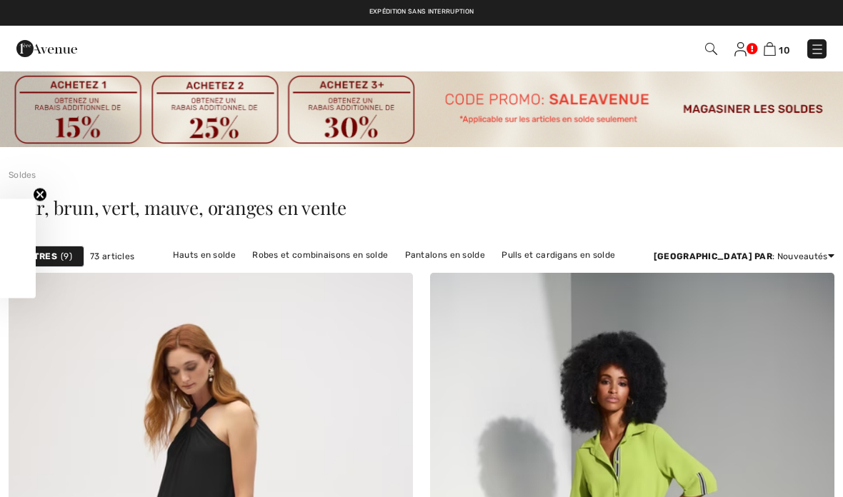
checkbox input "true"
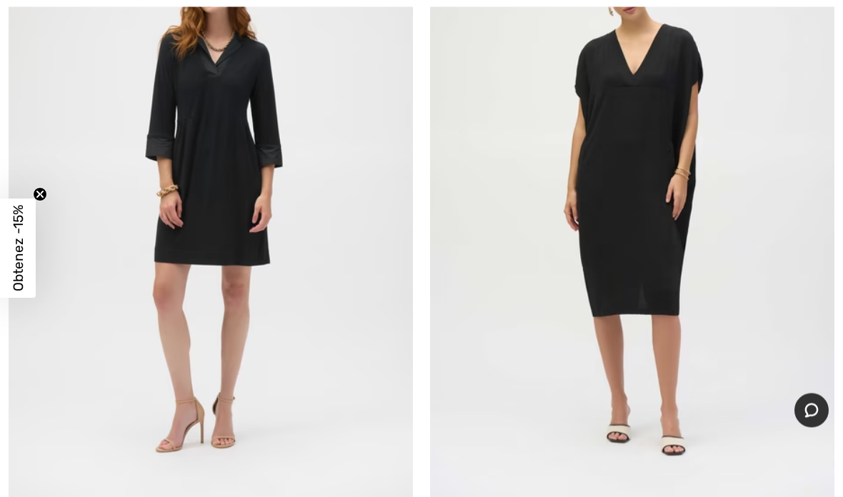
scroll to position [1746, 0]
click at [207, 192] on img at bounding box center [211, 202] width 404 height 606
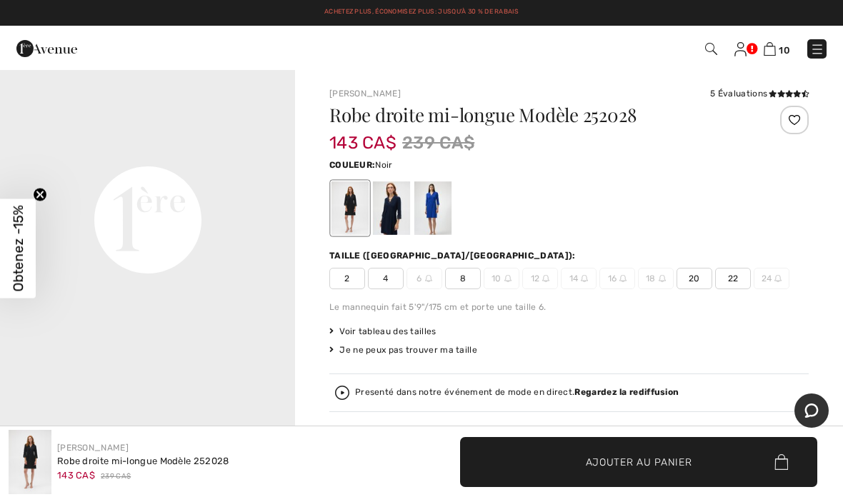
scroll to position [955, 0]
click at [348, 283] on span "2" at bounding box center [347, 278] width 36 height 21
click at [608, 463] on span "Ajouter au panier" at bounding box center [639, 461] width 106 height 15
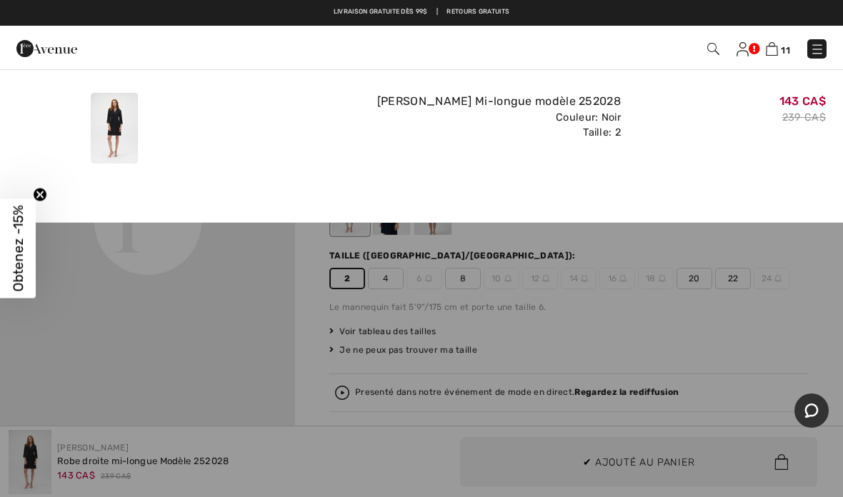
scroll to position [0, 0]
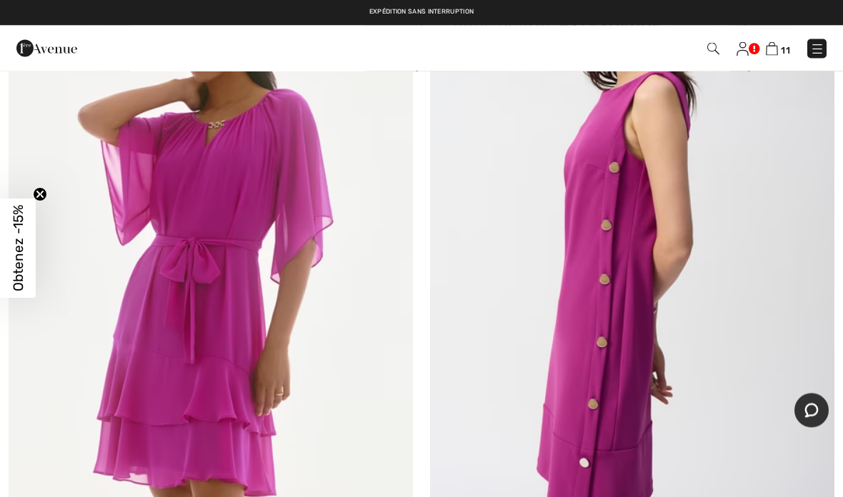
scroll to position [3761, 0]
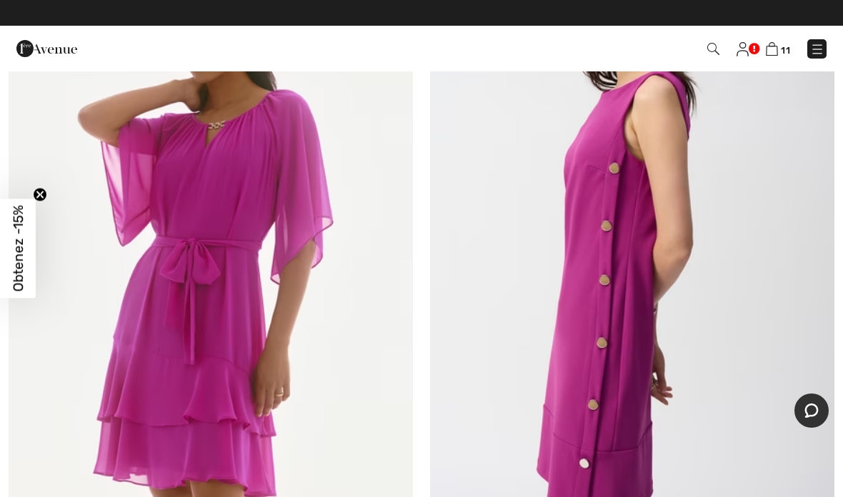
click at [577, 374] on img at bounding box center [632, 245] width 404 height 606
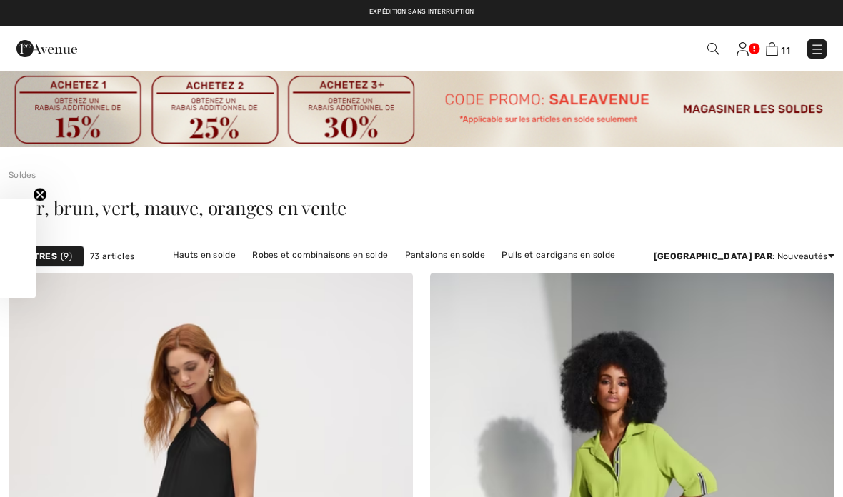
checkbox input "true"
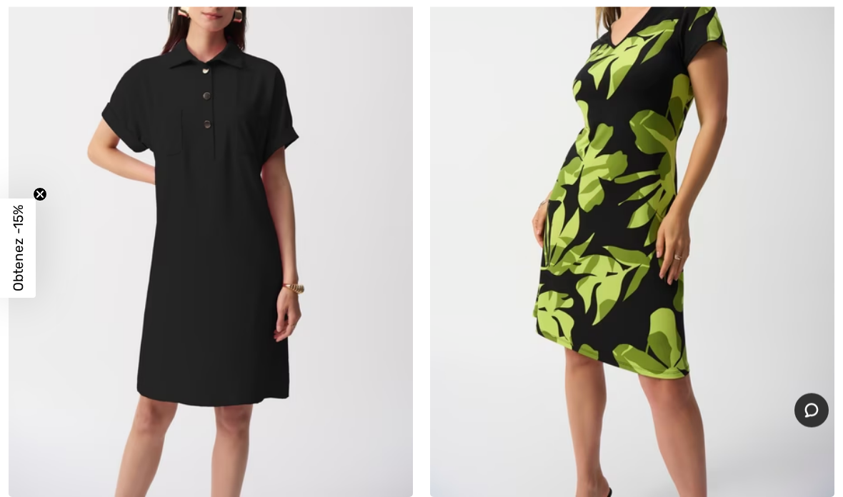
scroll to position [5322, 0]
click at [631, 295] on img at bounding box center [632, 194] width 404 height 606
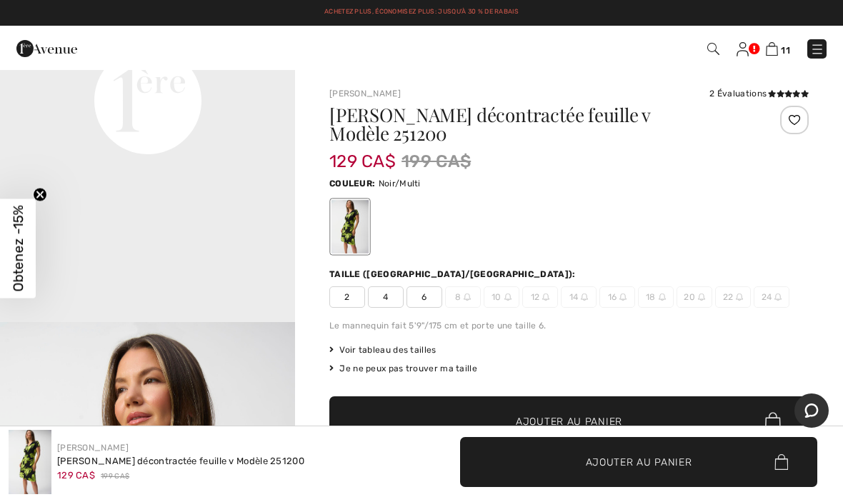
scroll to position [1076, 0]
click at [346, 286] on span "2" at bounding box center [347, 296] width 36 height 21
click at [550, 414] on span "Ajouter au panier" at bounding box center [569, 421] width 106 height 15
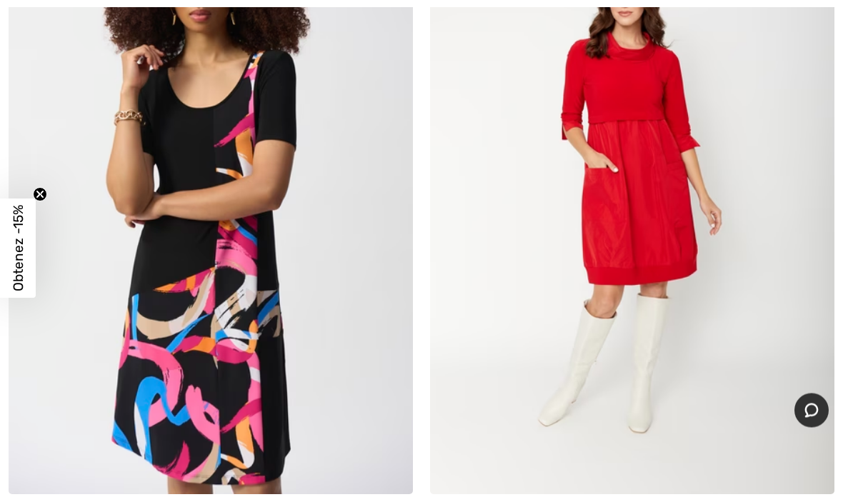
scroll to position [8851, 0]
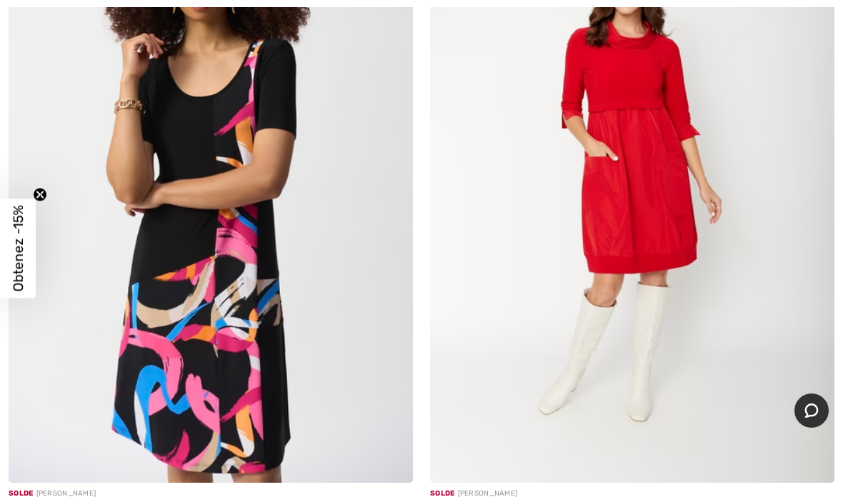
click at [225, 303] on img at bounding box center [211, 179] width 404 height 606
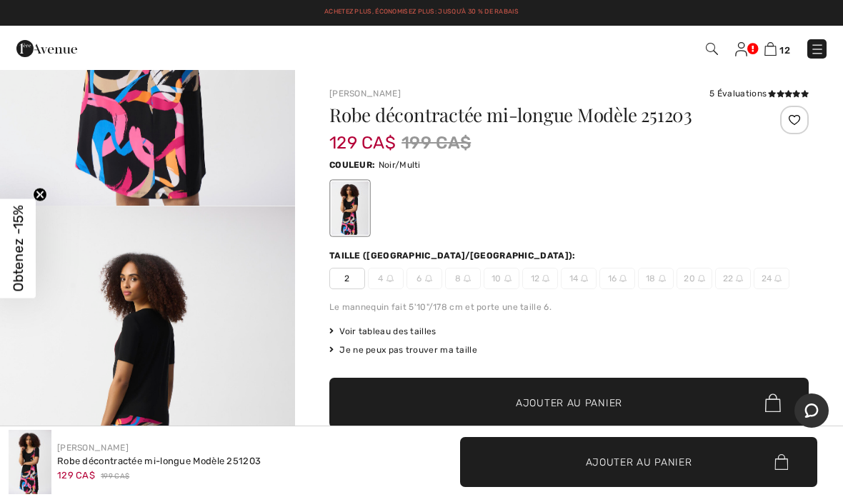
scroll to position [274, 0]
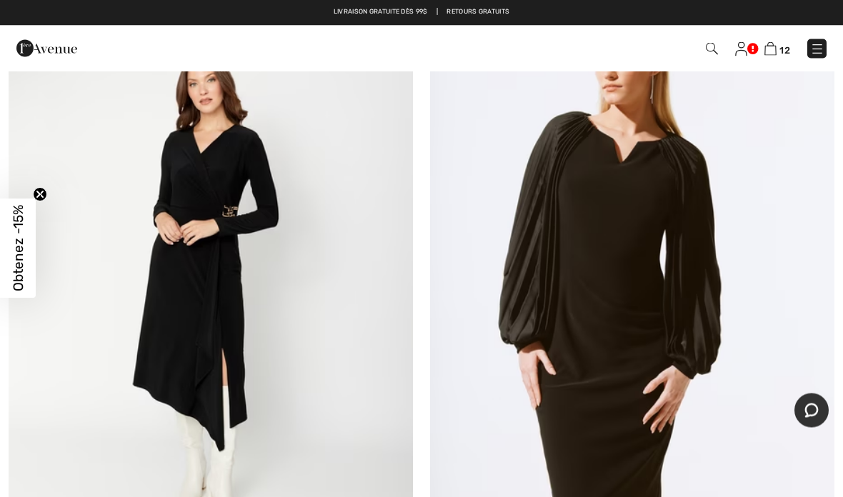
scroll to position [13005, 0]
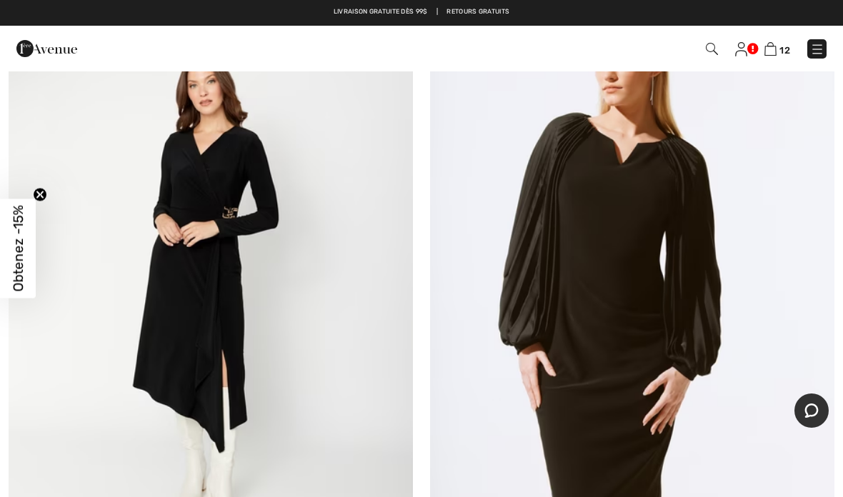
click at [191, 281] on img at bounding box center [211, 279] width 404 height 606
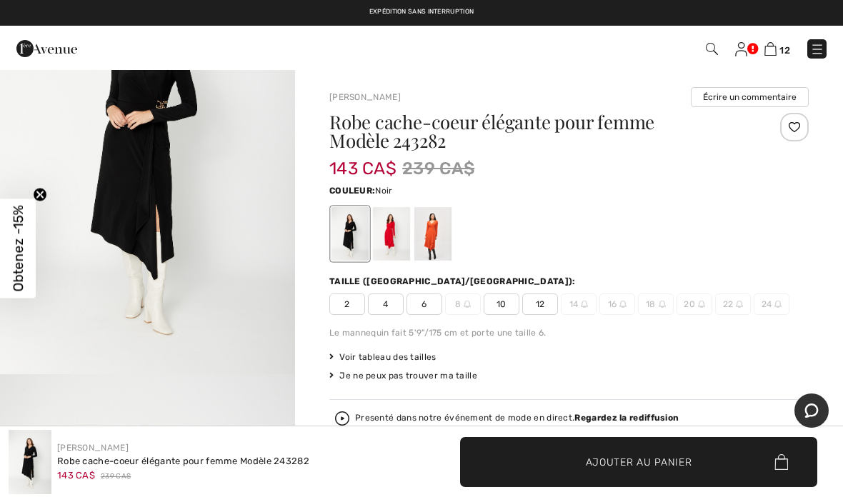
scroll to position [41, 0]
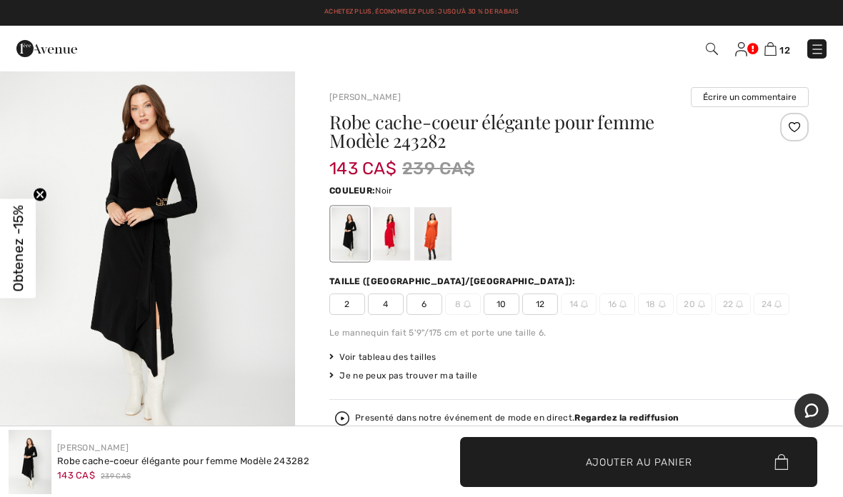
click at [340, 314] on span "2" at bounding box center [347, 304] width 36 height 21
click at [597, 462] on span "Ajouter au panier" at bounding box center [639, 461] width 106 height 15
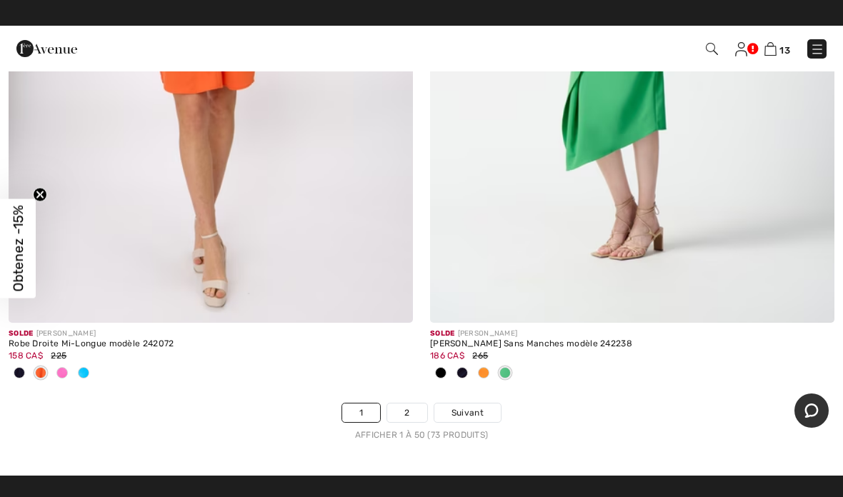
scroll to position [17508, 0]
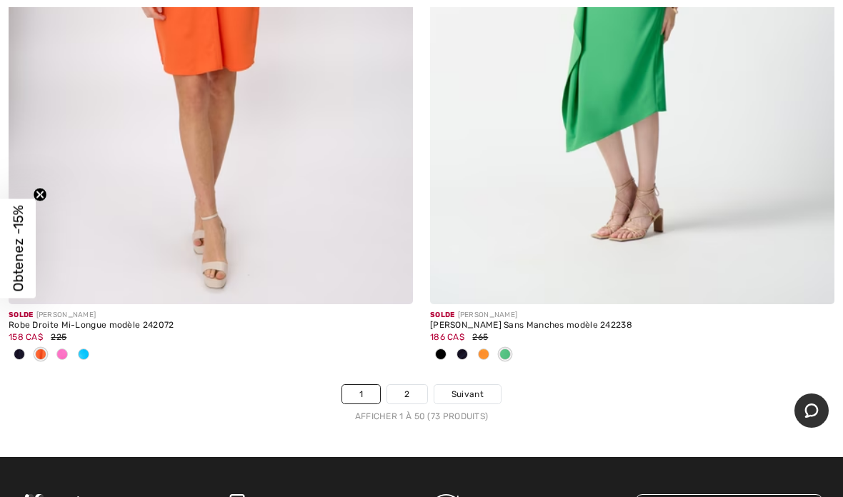
click at [398, 385] on link "2" at bounding box center [406, 394] width 39 height 19
click at [406, 388] on link "2" at bounding box center [406, 394] width 39 height 19
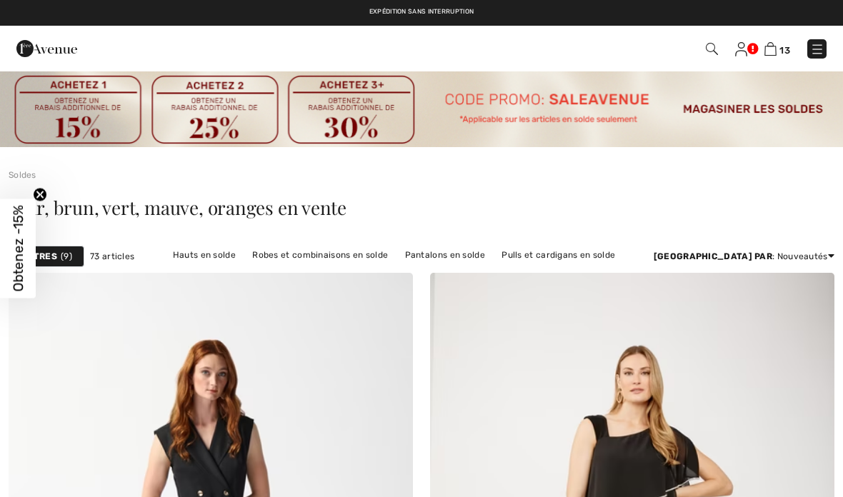
checkbox input "true"
click at [56, 259] on strong "Filtres" at bounding box center [39, 256] width 36 height 13
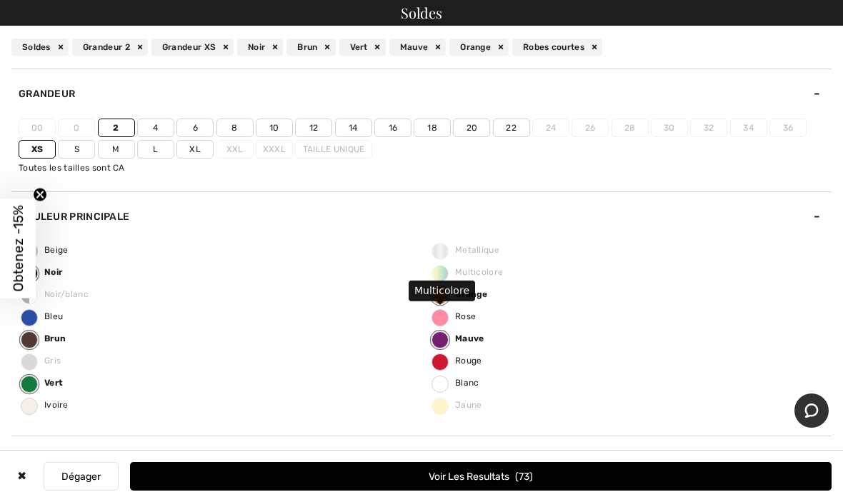
click at [438, 279] on label "Multicolore" at bounding box center [439, 273] width 17 height 17
click at [334, 46] on div "Brun" at bounding box center [310, 47] width 49 height 17
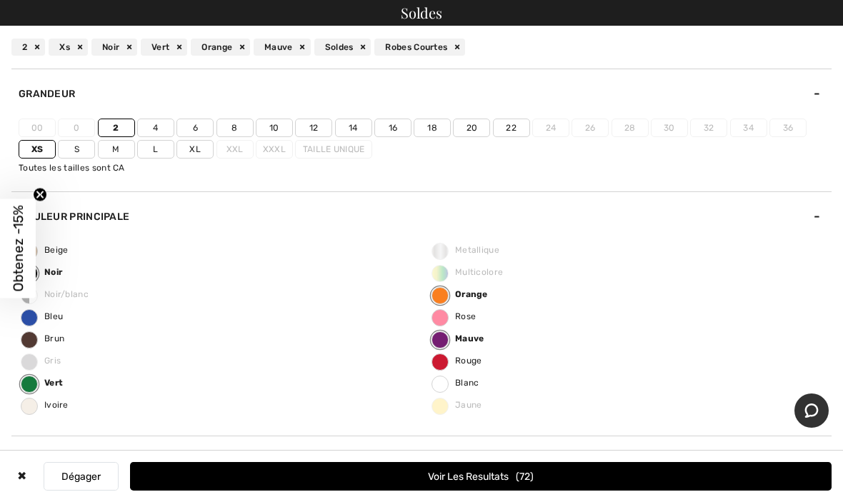
click at [297, 51] on div "Mauve" at bounding box center [282, 47] width 57 height 17
click at [240, 51] on div "Orange" at bounding box center [220, 47] width 59 height 17
click at [176, 54] on div "Vert" at bounding box center [164, 47] width 46 height 17
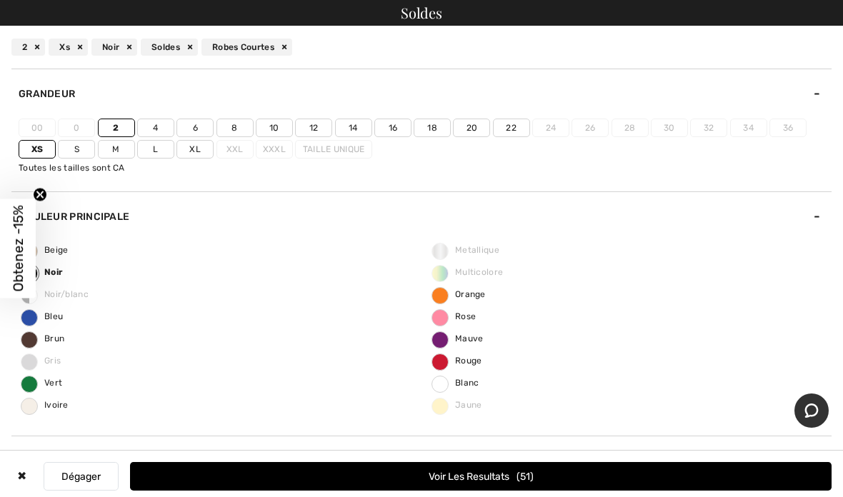
click at [124, 46] on div "Noir" at bounding box center [114, 47] width 46 height 17
click at [440, 272] on span "Multicolore" at bounding box center [467, 272] width 71 height 10
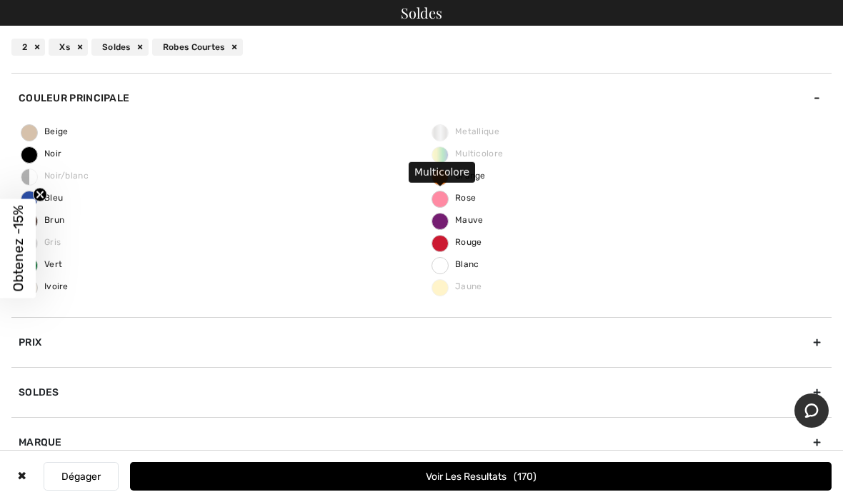
scroll to position [118, 0]
click at [438, 249] on label "Rouge" at bounding box center [439, 244] width 17 height 17
click at [0, 0] on input "Rouge" at bounding box center [0, 0] width 0 height 0
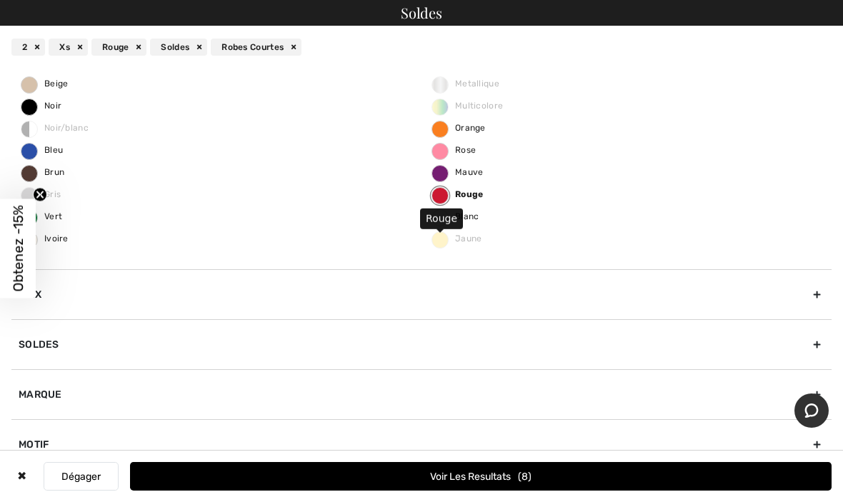
scroll to position [169, 0]
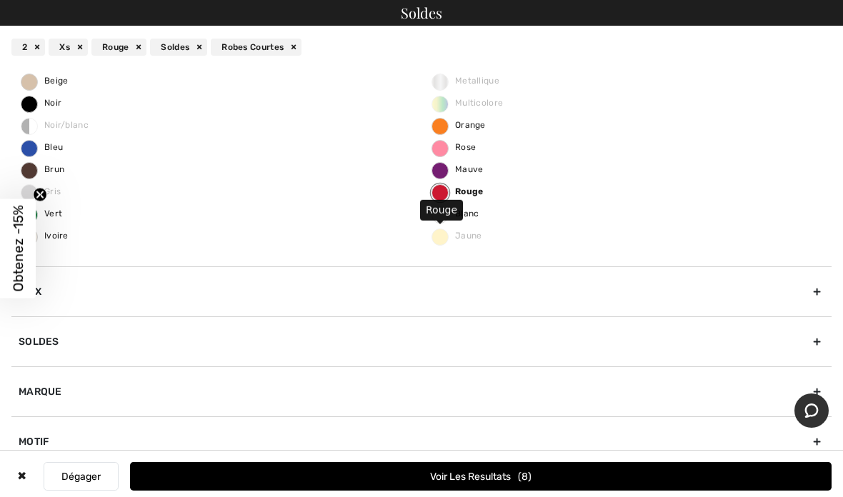
click at [36, 81] on span "Beige" at bounding box center [44, 81] width 47 height 10
click at [0, 0] on input "Beige" at bounding box center [0, 0] width 0 height 0
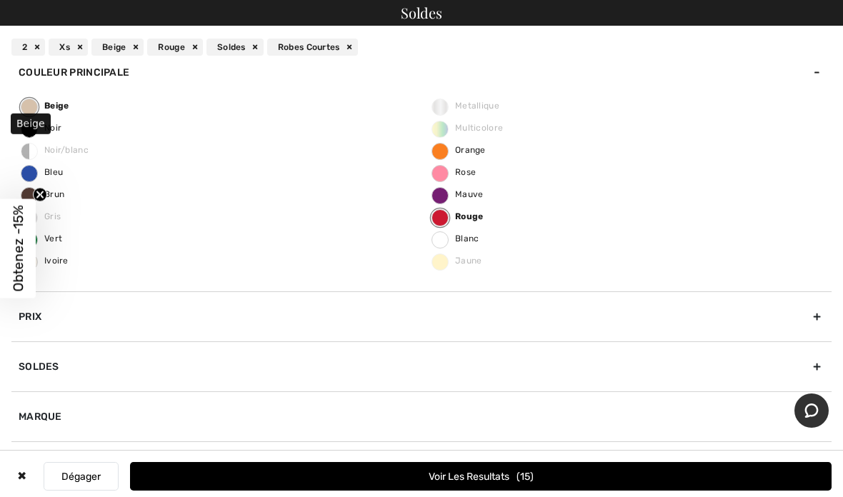
scroll to position [171, 0]
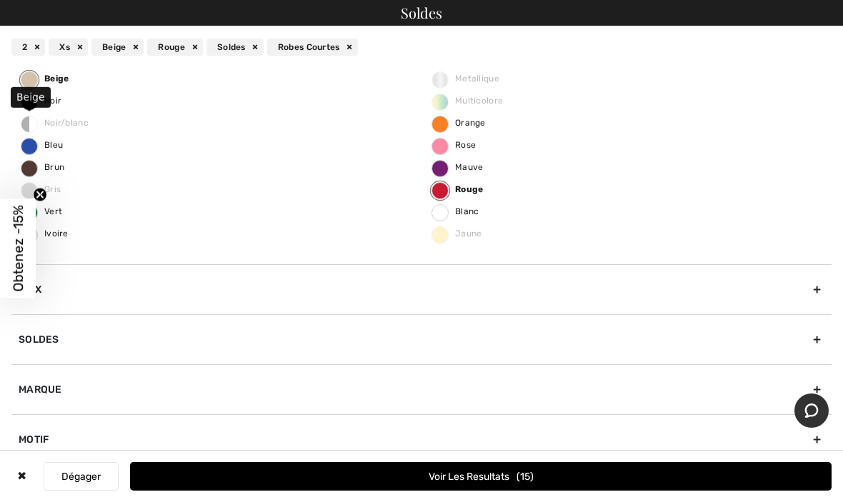
click at [457, 474] on button "Voir les resultats 15" at bounding box center [480, 476] width 701 height 29
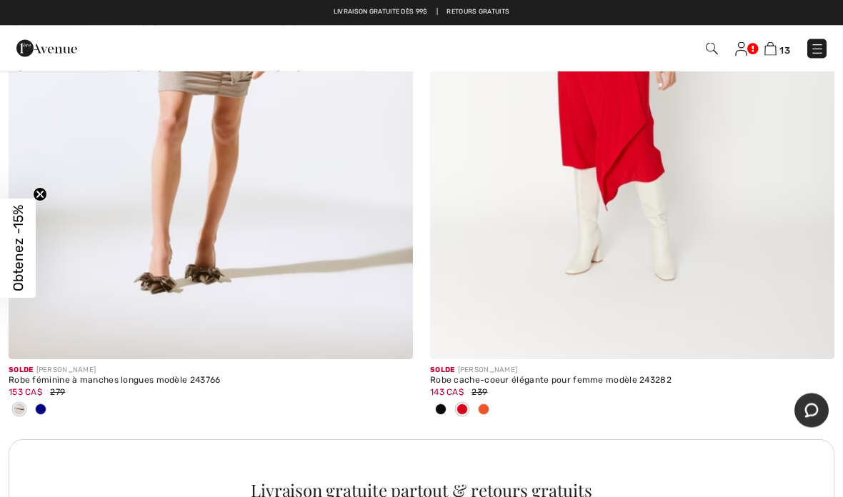
scroll to position [3913, 0]
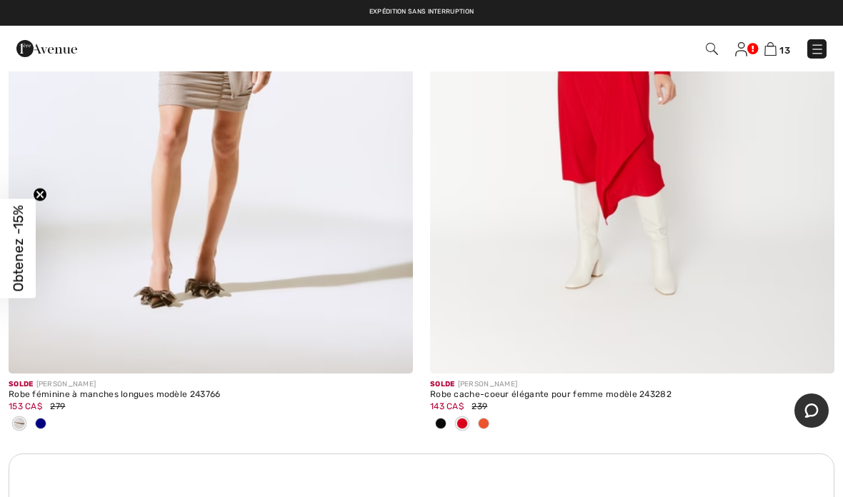
click at [775, 54] on img at bounding box center [770, 49] width 12 height 14
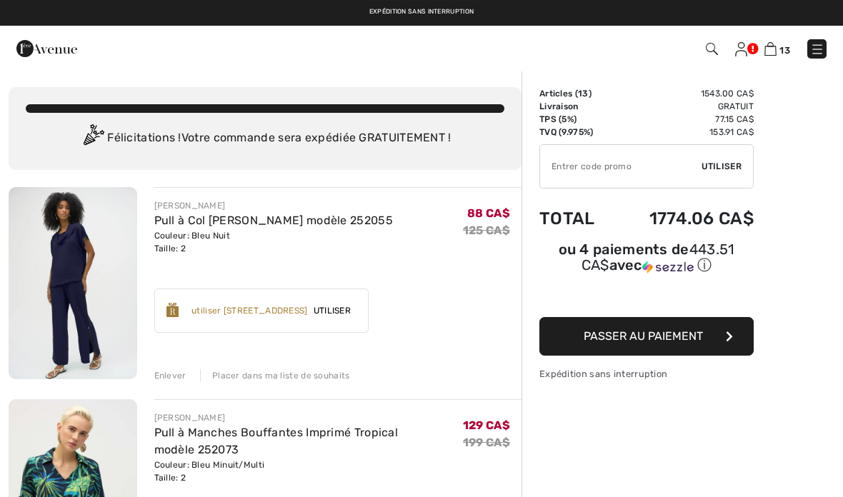
scroll to position [5, 0]
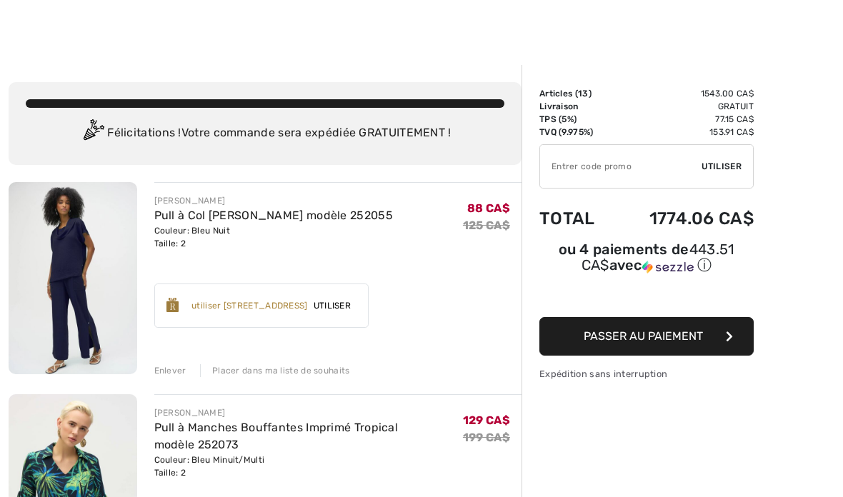
click at [675, 162] on input "TEXT" at bounding box center [620, 166] width 161 height 43
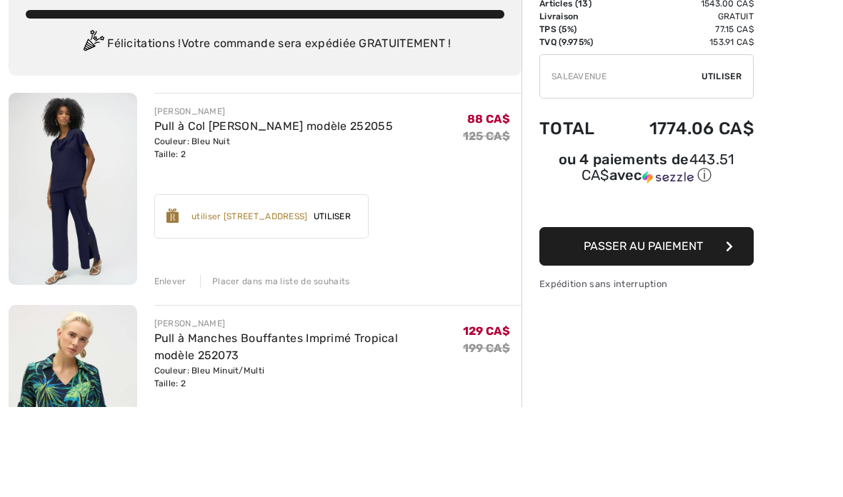
type input "SALEAVENUE"
click at [722, 160] on span "Utiliser" at bounding box center [721, 166] width 40 height 13
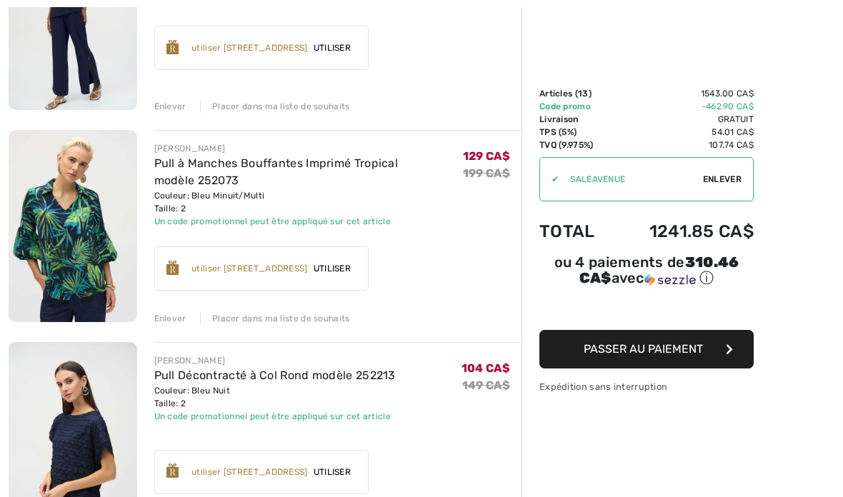
scroll to position [270, 0]
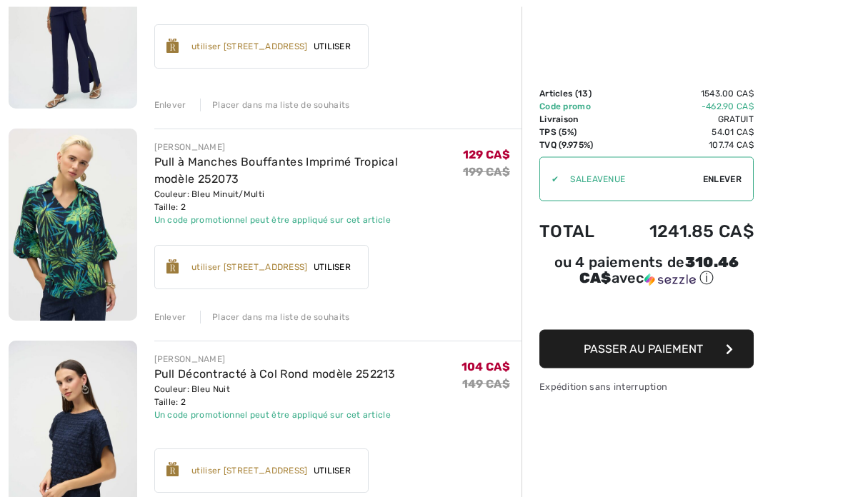
click at [169, 321] on div "Enlever" at bounding box center [170, 317] width 32 height 13
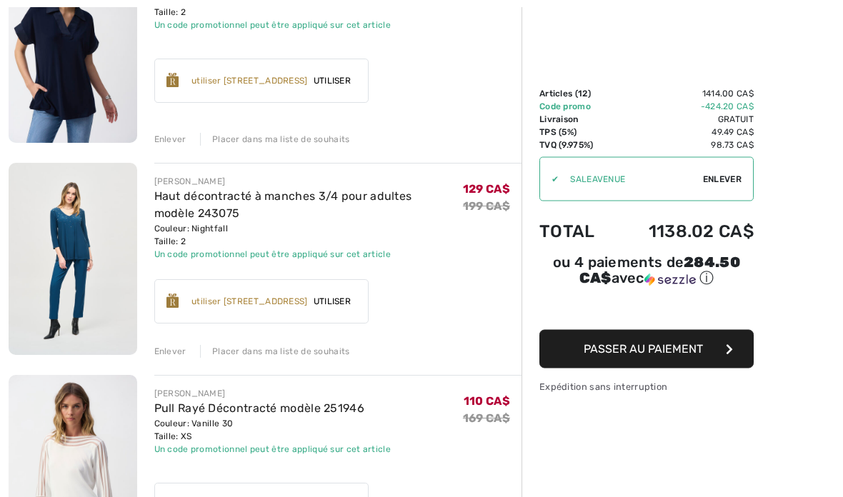
scroll to position [1298, 0]
click at [171, 348] on div "Enlever" at bounding box center [170, 350] width 32 height 13
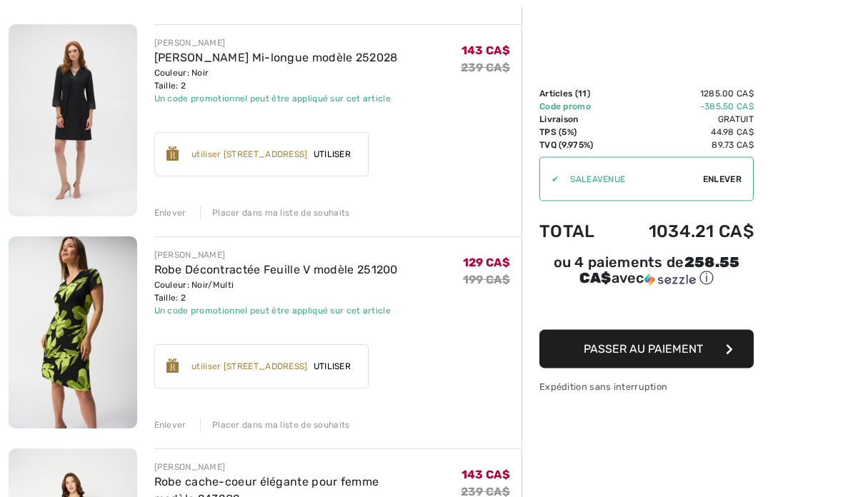
scroll to position [1860, 0]
click at [174, 429] on div "Enlever" at bounding box center [170, 424] width 32 height 13
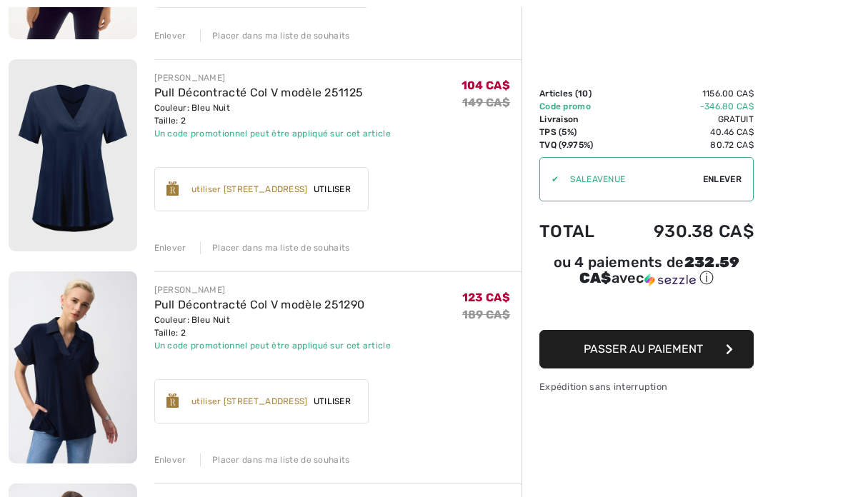
scroll to position [985, 0]
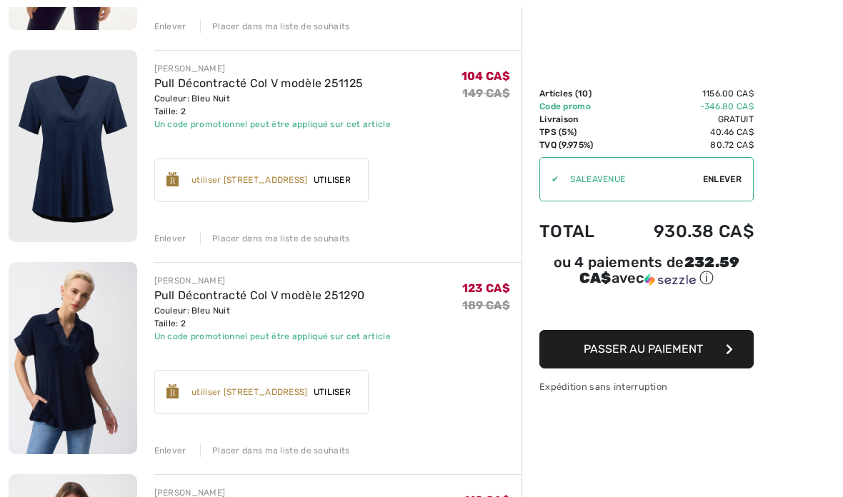
click at [176, 244] on div "Enlever" at bounding box center [170, 238] width 32 height 13
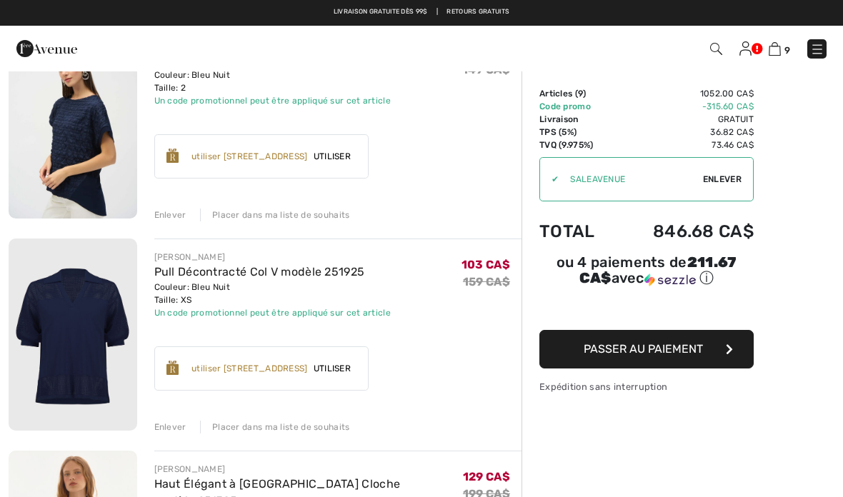
scroll to position [372, 0]
click at [175, 424] on div "Enlever" at bounding box center [170, 427] width 32 height 13
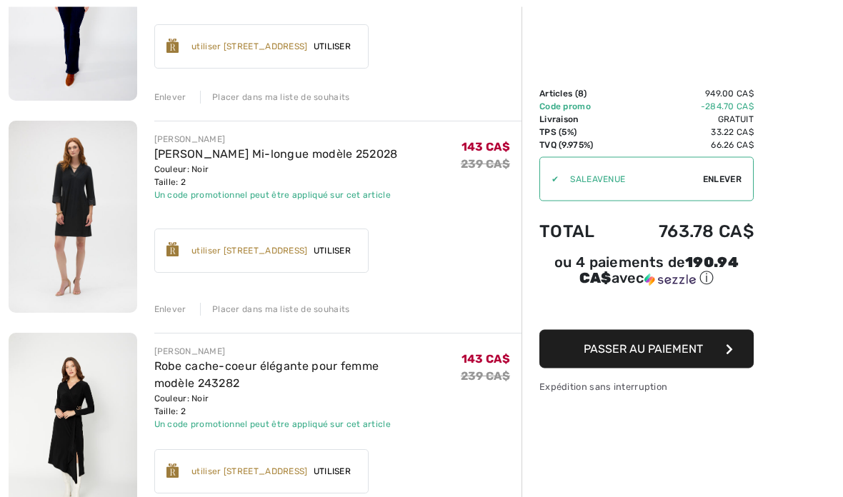
scroll to position [1339, 0]
click at [667, 353] on span "Passer au paiement" at bounding box center [642, 349] width 119 height 14
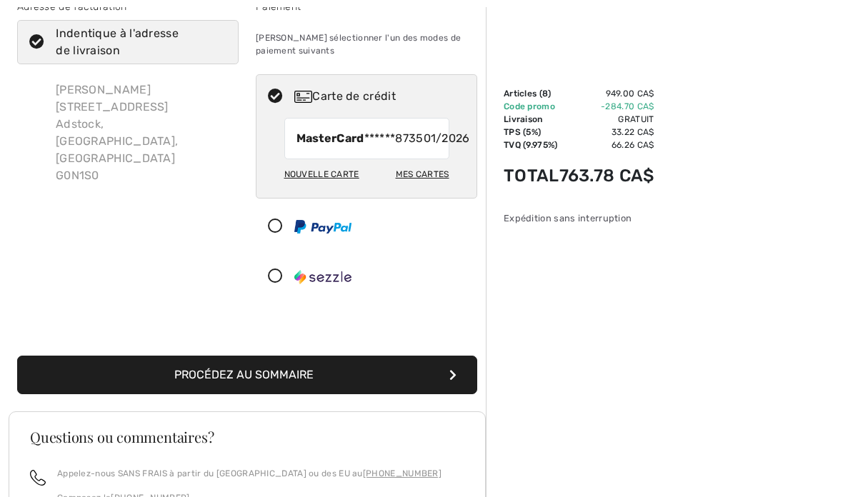
scroll to position [89, 0]
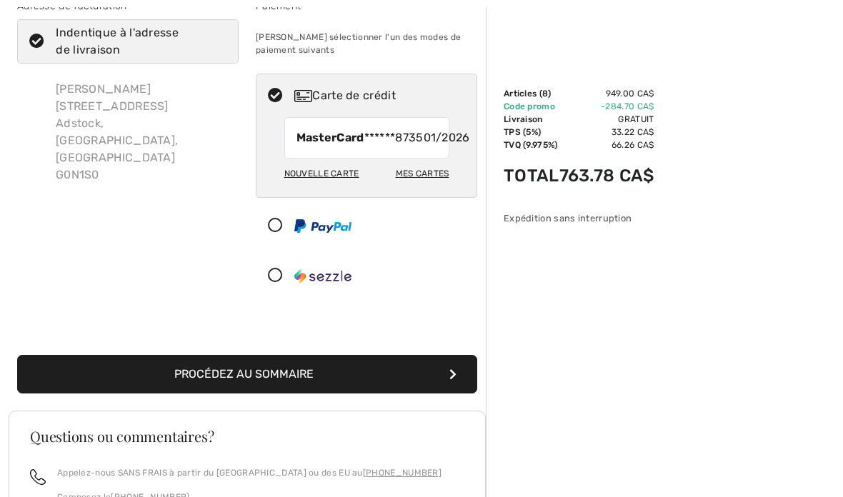
click at [295, 393] on button "Procédez au sommaire" at bounding box center [247, 374] width 460 height 39
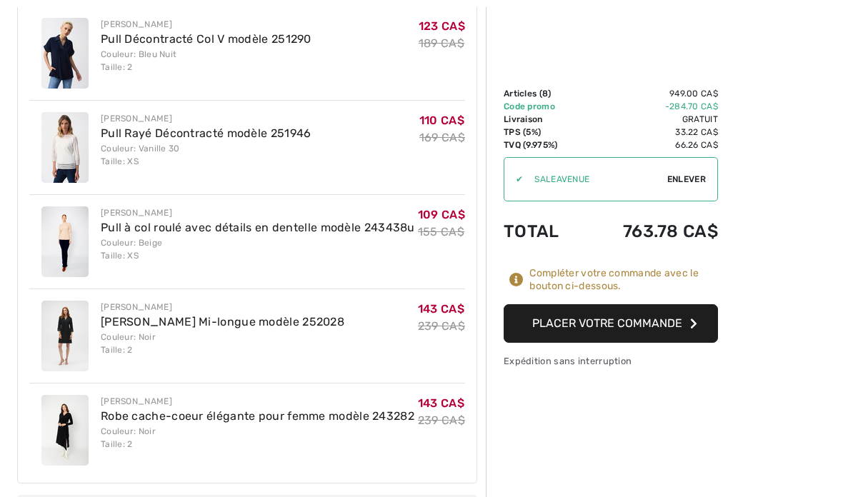
scroll to position [1256, 0]
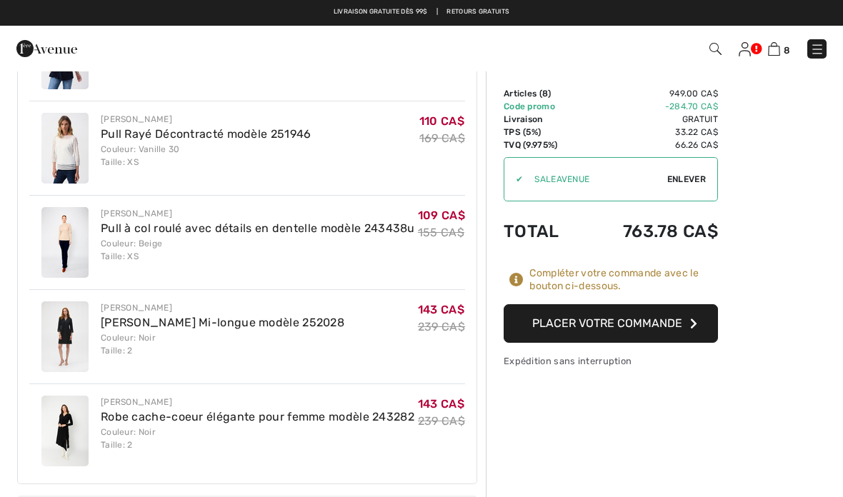
click at [656, 333] on button "Placer votre commande" at bounding box center [610, 323] width 214 height 39
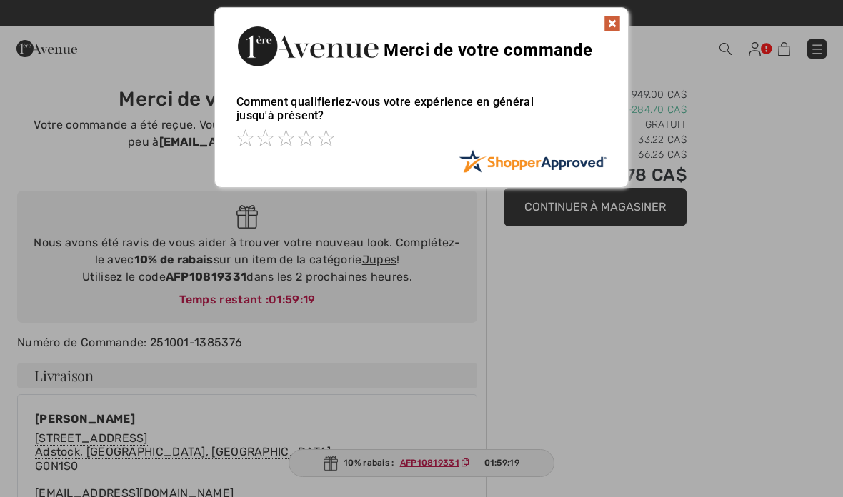
click at [620, 19] on img at bounding box center [611, 23] width 17 height 17
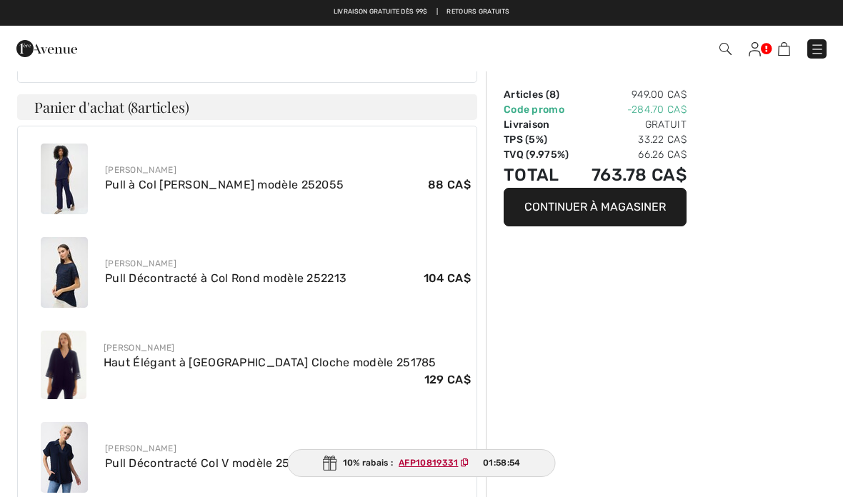
scroll to position [697, 0]
